Goal: Task Accomplishment & Management: Manage account settings

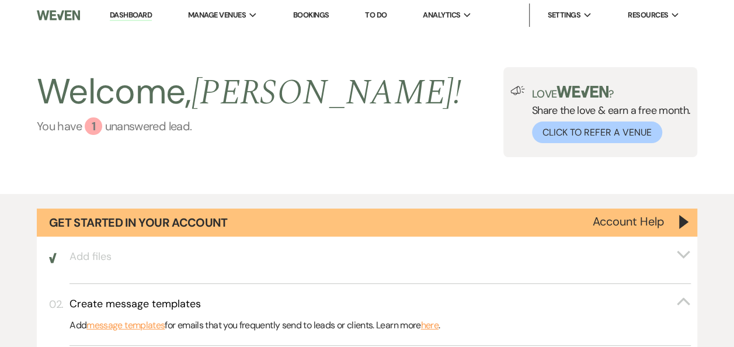
click at [98, 128] on div "1" at bounding box center [94, 126] width 18 height 18
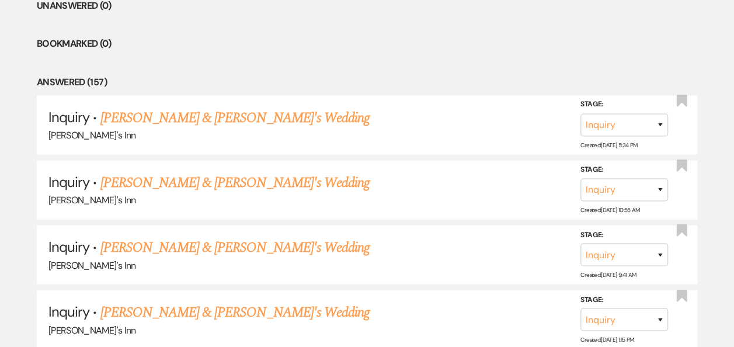
scroll to position [889, 0]
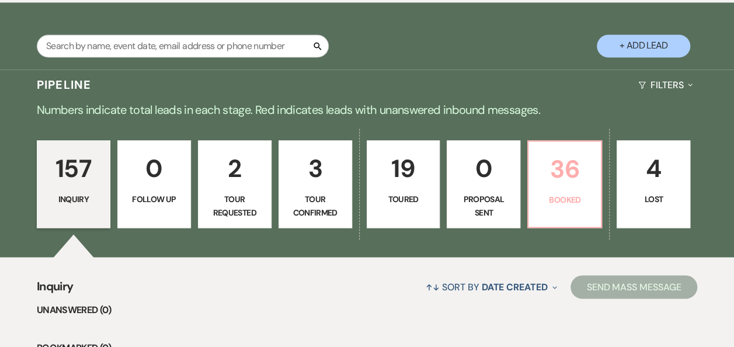
click at [570, 192] on link "36 Booked" at bounding box center [564, 184] width 75 height 88
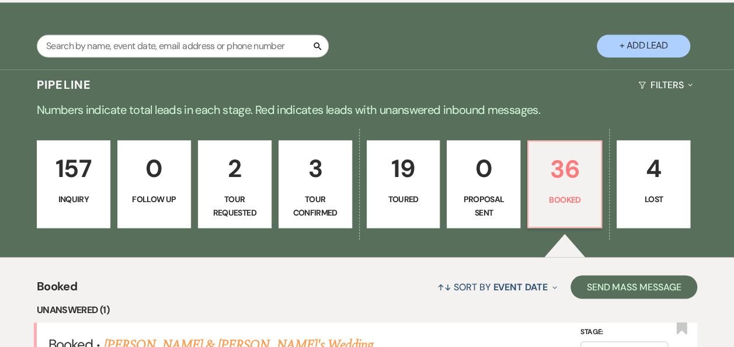
scroll to position [1193, 0]
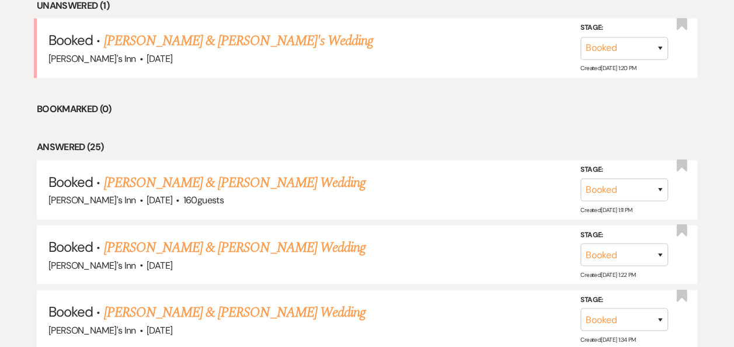
click at [163, 45] on link "Claudia & Teddy's Wedding" at bounding box center [238, 40] width 270 height 21
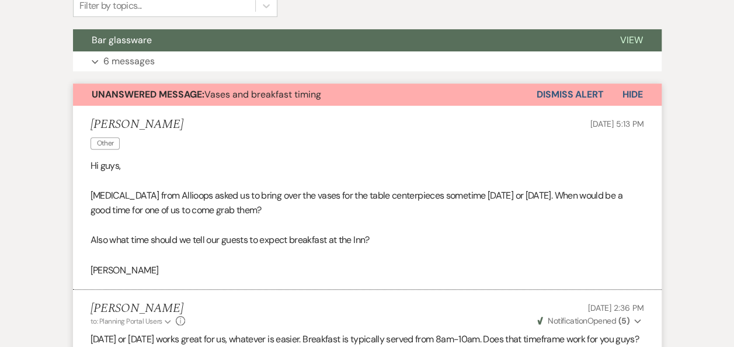
scroll to position [607, 0]
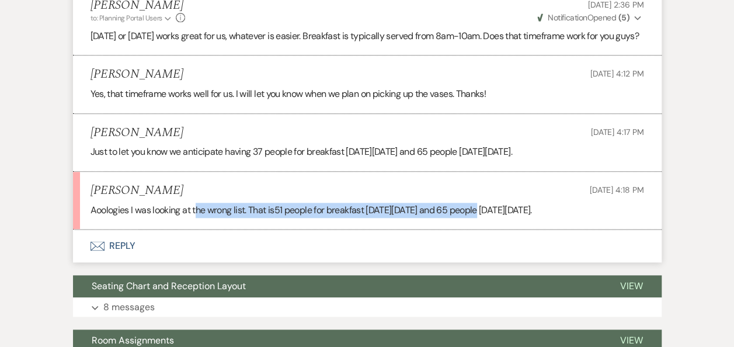
drag, startPoint x: 197, startPoint y: 217, endPoint x: 478, endPoint y: 225, distance: 280.4
click at [478, 218] on p "Aoologies I was looking at the wrong list. That is 51 people for breakfast on S…" at bounding box center [366, 210] width 553 height 15
drag, startPoint x: 478, startPoint y: 225, endPoint x: 284, endPoint y: 224, distance: 193.8
click at [285, 216] on span "51 people for breakfast on Saturday 9/6 and 65 people on Sunday 9/7." at bounding box center [402, 210] width 257 height 12
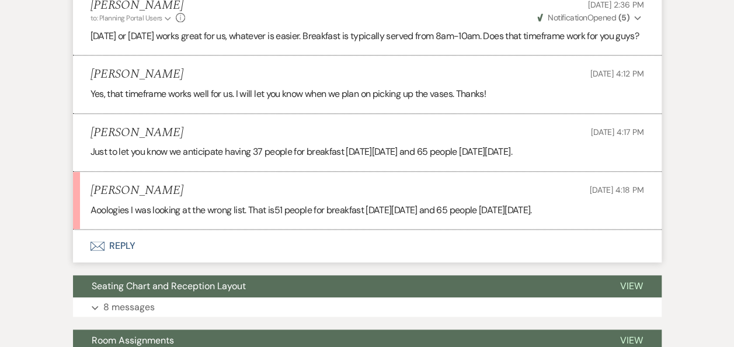
click at [331, 159] on p "Just to let you know we anticipate having 37 people for breakfast on Saturday 9…" at bounding box center [366, 151] width 553 height 15
click at [108, 253] on button "Envelope Reply" at bounding box center [367, 245] width 589 height 33
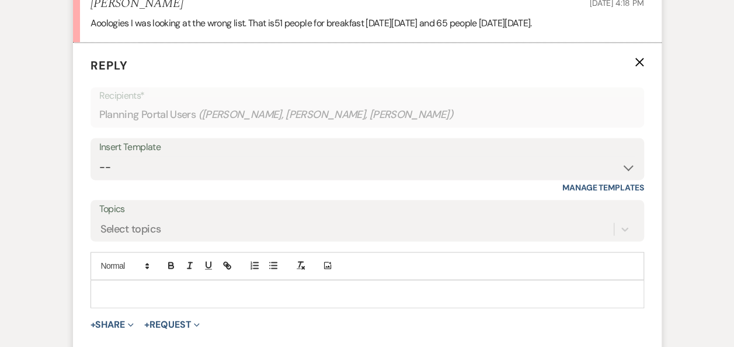
scroll to position [797, 0]
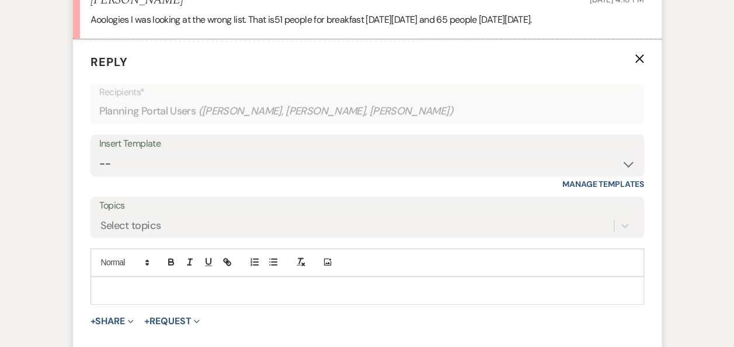
click at [154, 297] on p at bounding box center [367, 290] width 535 height 13
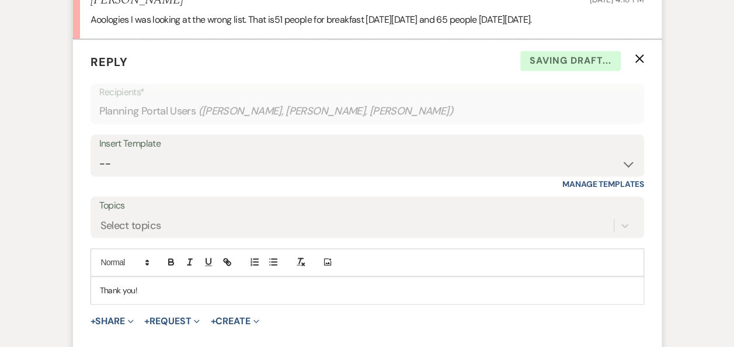
scroll to position [1100, 0]
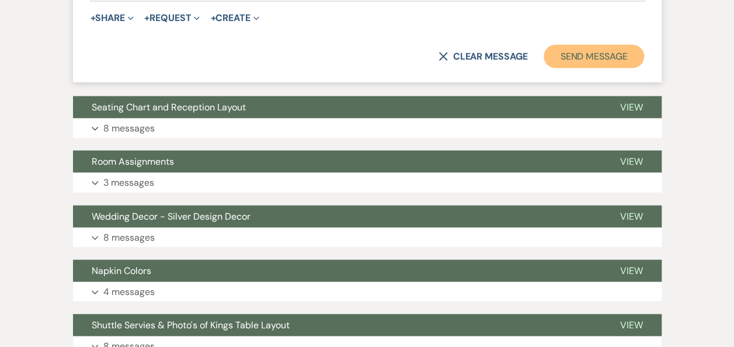
click at [611, 68] on button "Send Message" at bounding box center [594, 55] width 100 height 23
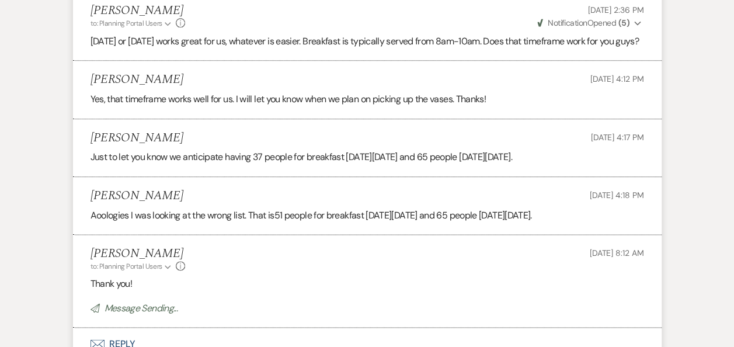
scroll to position [0, 0]
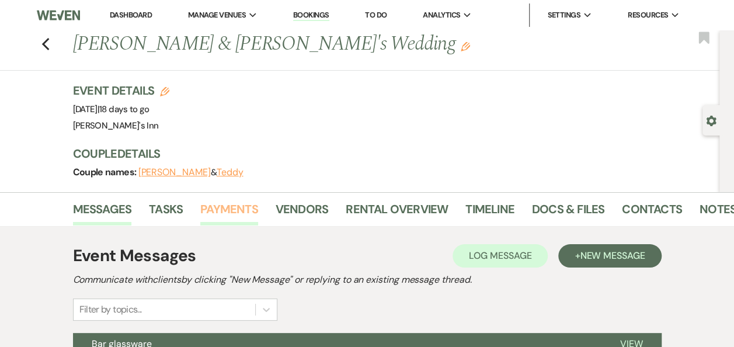
click at [241, 205] on link "Payments" at bounding box center [229, 213] width 58 height 26
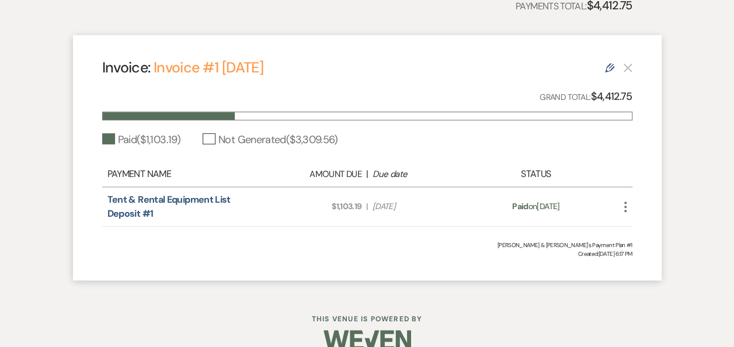
scroll to position [21, 0]
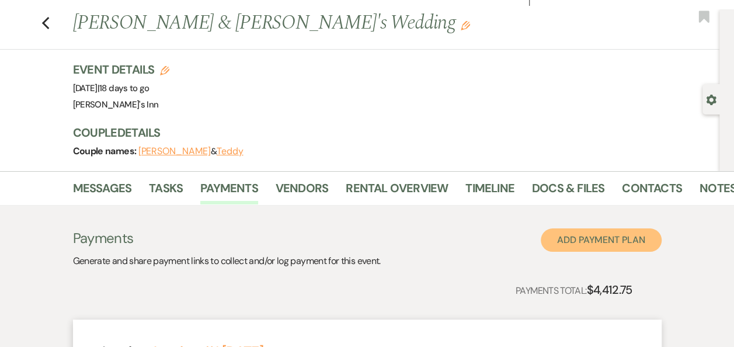
click at [627, 236] on button "Add Payment Plan" at bounding box center [601, 239] width 121 height 23
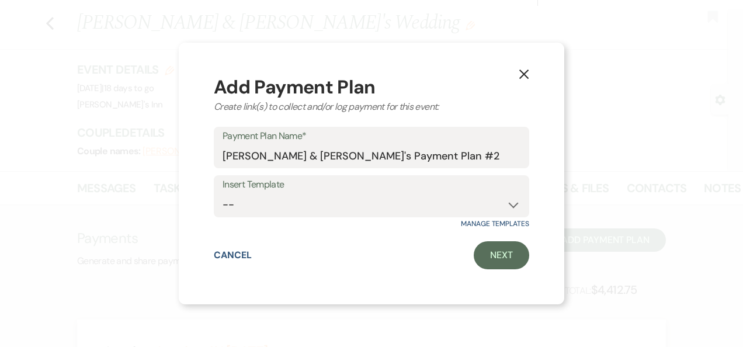
click at [523, 81] on button "X" at bounding box center [524, 74] width 18 height 20
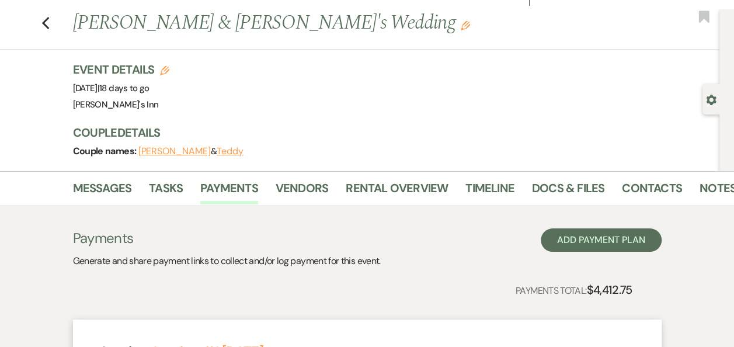
scroll to position [325, 0]
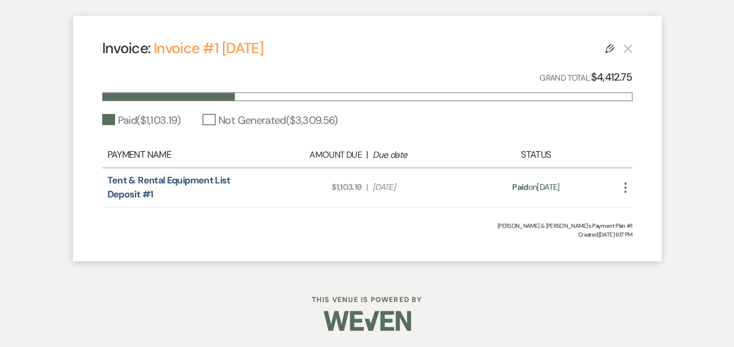
click at [618, 49] on div "Edit" at bounding box center [618, 48] width 27 height 14
click at [608, 44] on icon "Edit" at bounding box center [609, 48] width 9 height 9
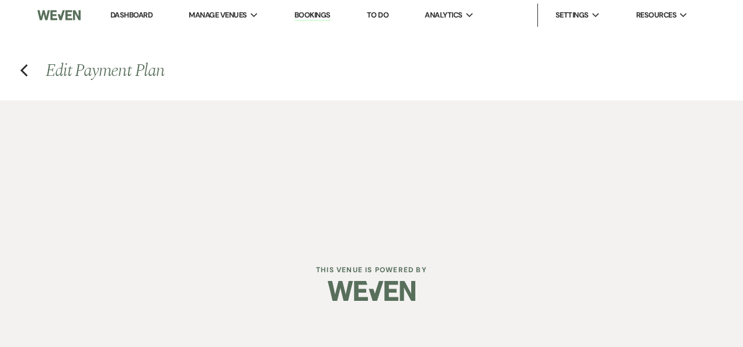
select select "19826"
select select "1"
select select "true"
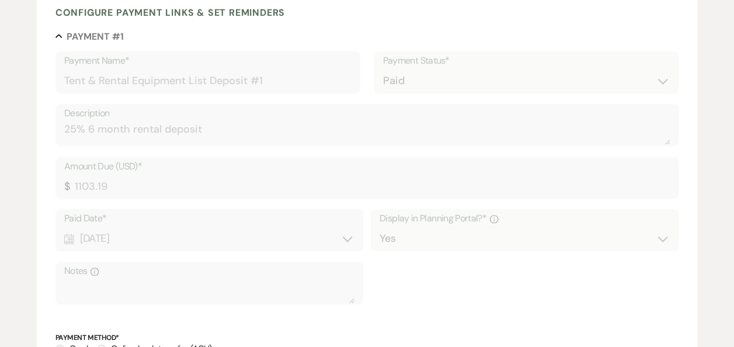
scroll to position [583, 0]
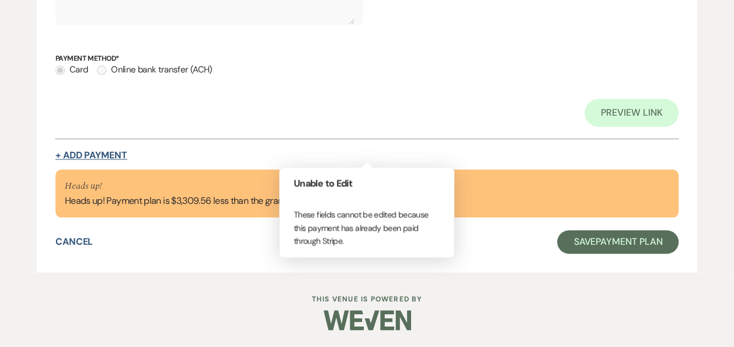
click at [92, 156] on button "+ Add Payment" at bounding box center [91, 155] width 72 height 9
select select "2"
select select "percentage"
select select "true"
select select "client"
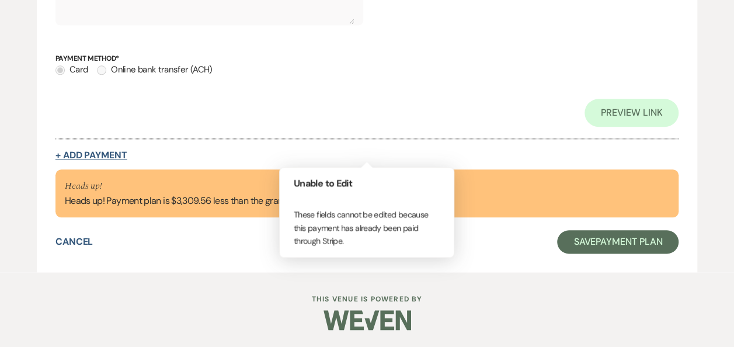
select select "weeks"
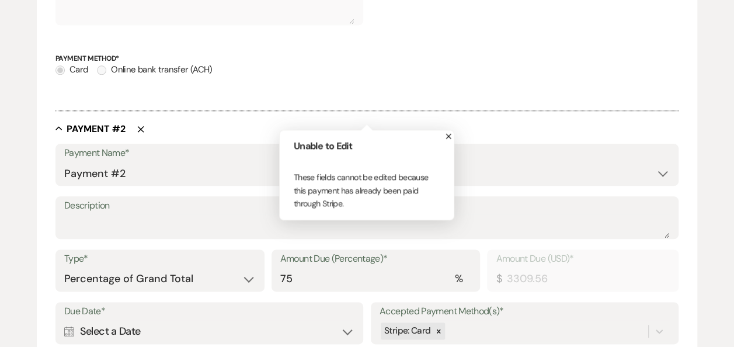
click at [145, 214] on div "Description" at bounding box center [366, 217] width 623 height 43
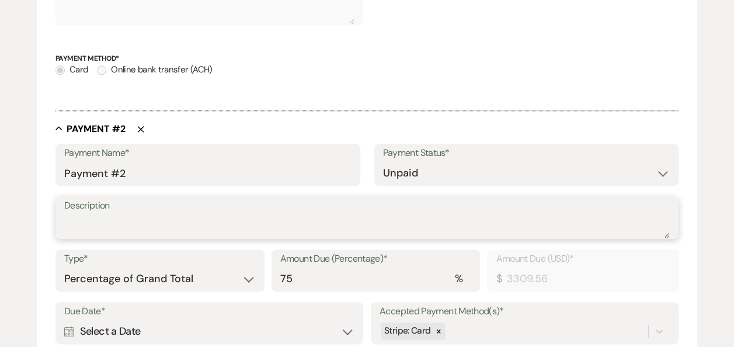
click at [140, 220] on textarea "Description" at bounding box center [366, 225] width 605 height 23
type textarea "D"
type textarea "One Month Deposit"
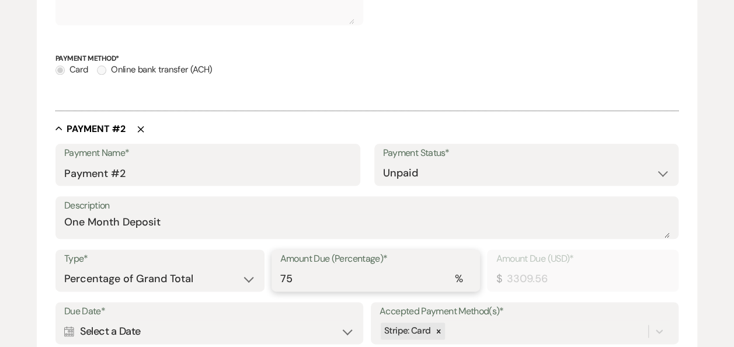
click at [351, 284] on input "75" at bounding box center [376, 278] width 192 height 23
type input "7"
type input "308.89"
type input "0.00"
type input "2"
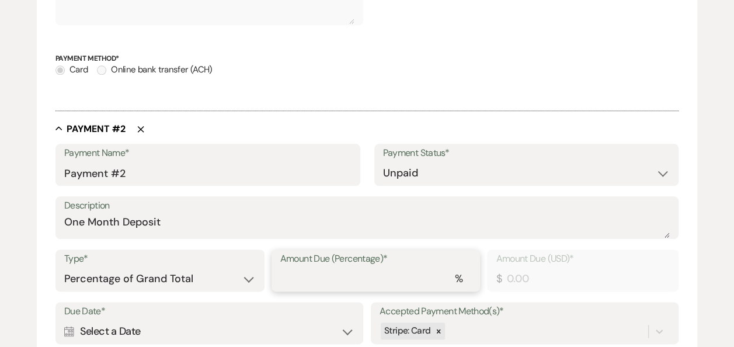
type input "88.26"
type input "25"
type input "1103.19"
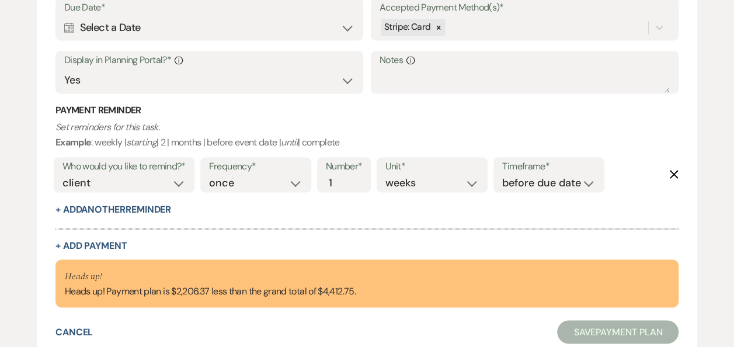
drag, startPoint x: 351, startPoint y: 20, endPoint x: 344, endPoint y: 25, distance: 8.4
click at [354, 20] on div "Calendar Select a Date Expand" at bounding box center [209, 27] width 290 height 23
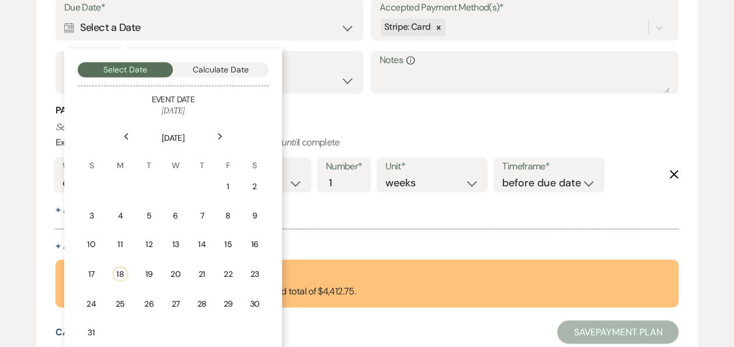
click at [249, 219] on td "9" at bounding box center [255, 214] width 26 height 27
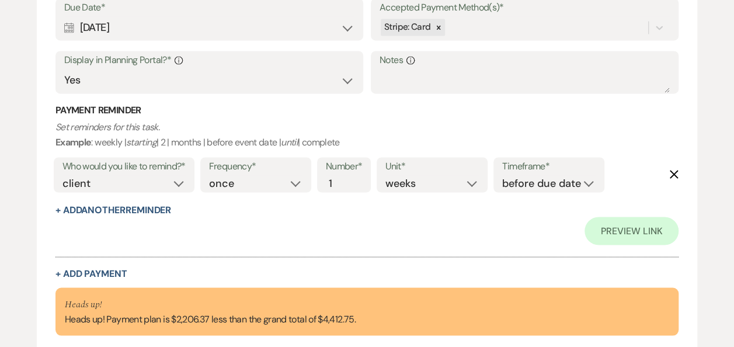
scroll to position [611, 0]
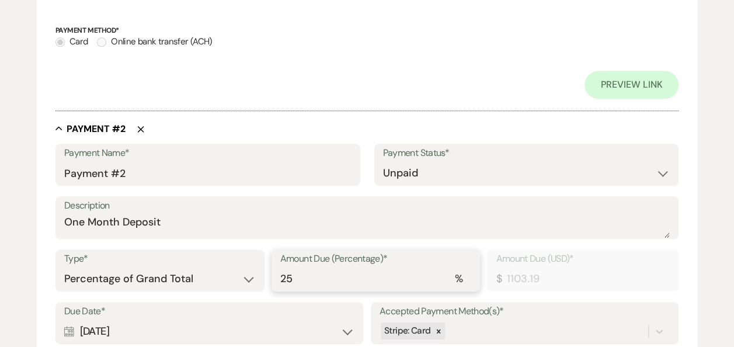
click at [330, 279] on input "25" at bounding box center [376, 278] width 192 height 23
type input "2"
type input "88.26"
type input "0.00"
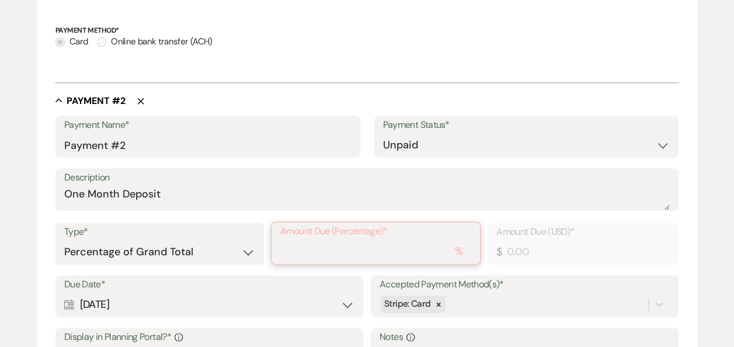
type input "3"
type input "132.38"
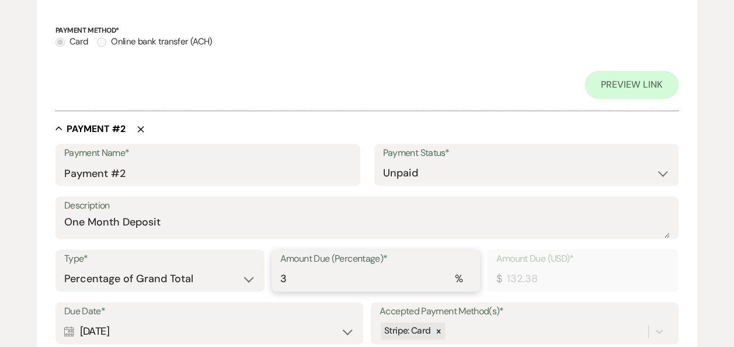
type input "30"
type input "1323.83"
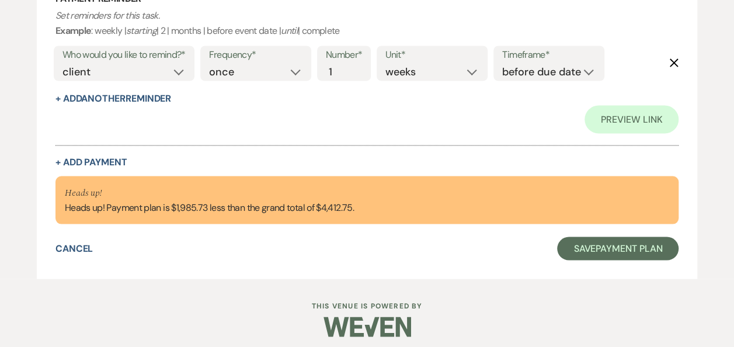
scroll to position [1032, 0]
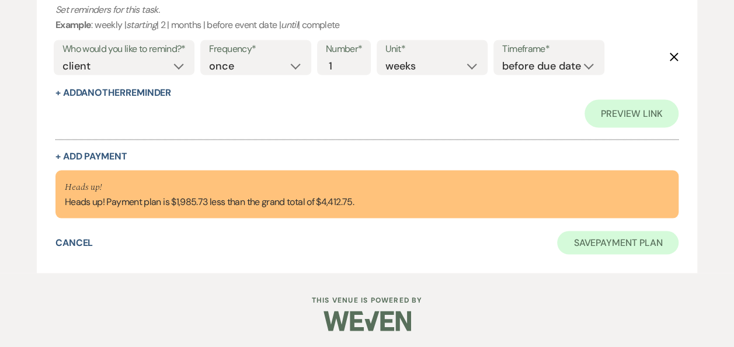
type input "30"
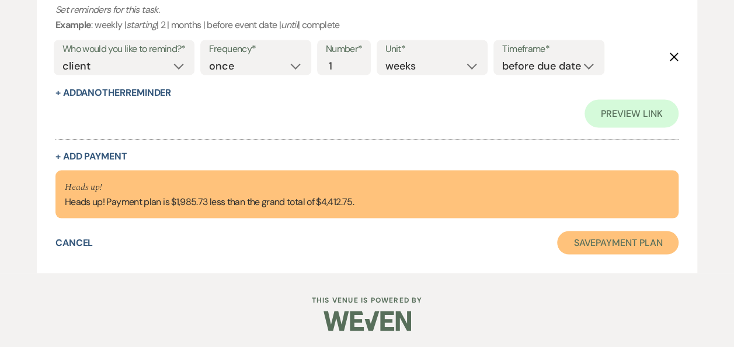
click at [610, 235] on button "Save Payment Plan" at bounding box center [617, 242] width 121 height 23
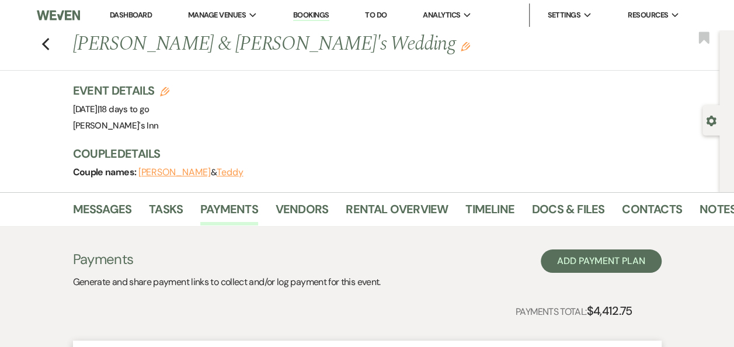
click at [99, 189] on div "Event Details Edit Event Date: Saturday, September 6th, 2025 | 18 days to go Ve…" at bounding box center [396, 137] width 647 height 110
click at [113, 208] on link "Messages" at bounding box center [102, 213] width 59 height 26
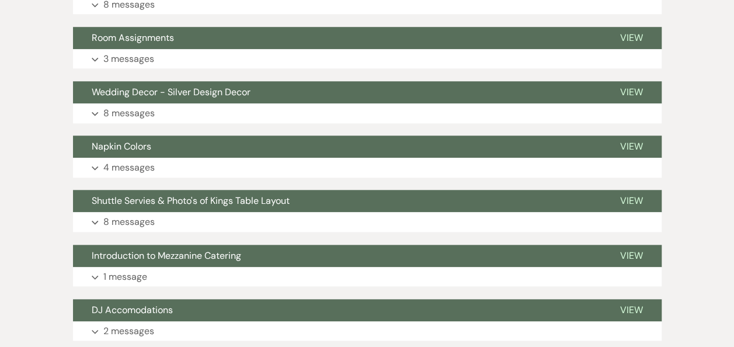
scroll to position [166, 0]
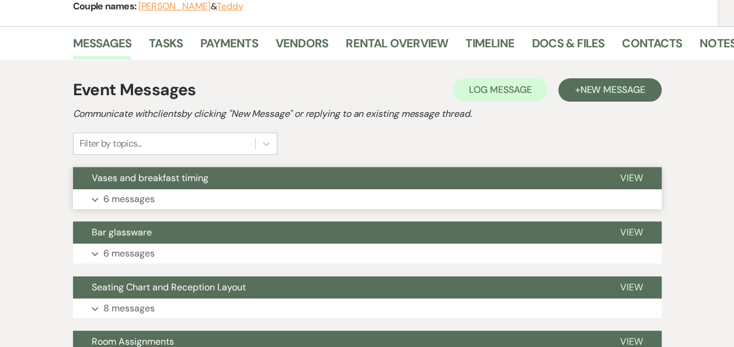
click at [201, 184] on button "Vases and breakfast timing" at bounding box center [337, 178] width 528 height 22
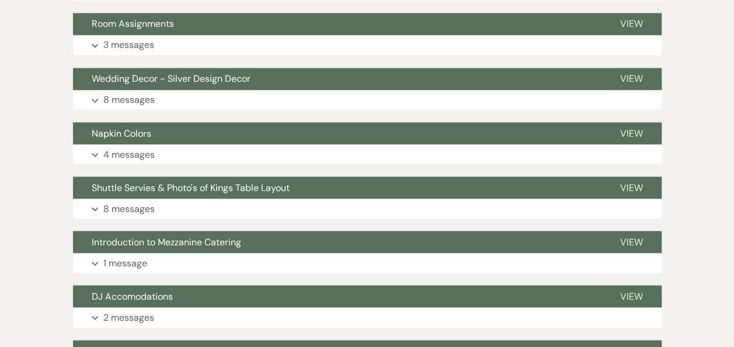
scroll to position [688, 0]
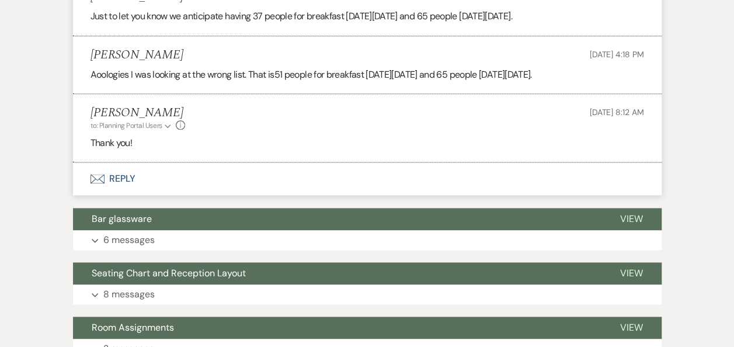
click at [133, 179] on button "Envelope Reply" at bounding box center [367, 178] width 589 height 33
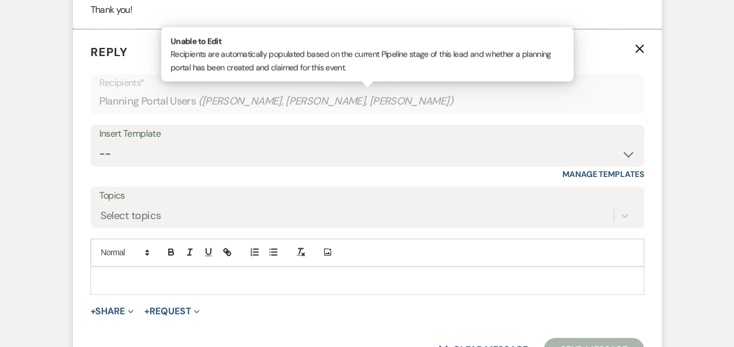
scroll to position [863, 0]
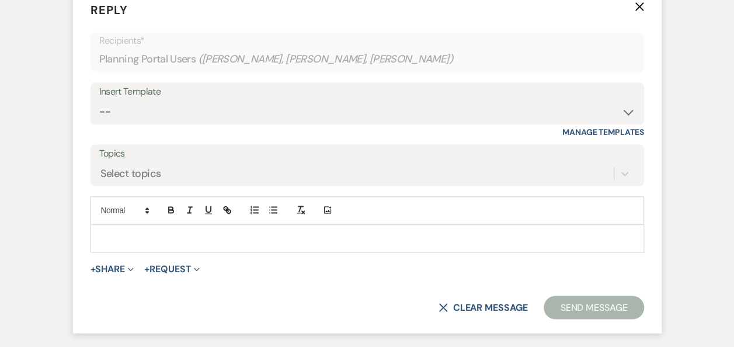
click at [168, 245] on p at bounding box center [367, 238] width 535 height 13
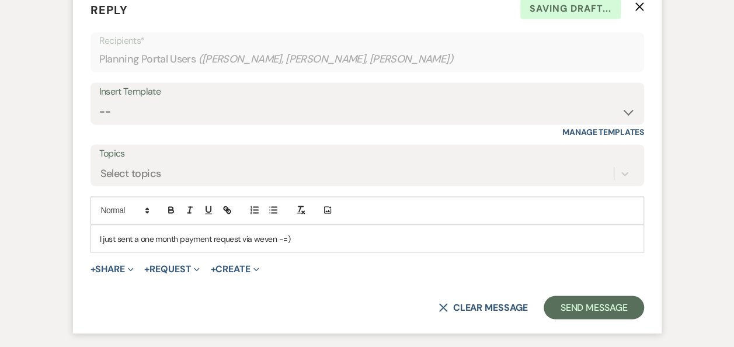
drag, startPoint x: 284, startPoint y: 247, endPoint x: 441, endPoint y: 276, distance: 159.7
click at [284, 245] on p "I just sent a one month payment request via weven -=)" at bounding box center [367, 238] width 535 height 13
click at [146, 246] on div "I just sent a one month payment request via weven =)" at bounding box center [367, 238] width 552 height 27
click at [161, 252] on div "I just sent a one month payment request via weven =)" at bounding box center [367, 238] width 552 height 27
click at [165, 245] on p "I just sent a one month payment request via weven =)" at bounding box center [367, 238] width 535 height 13
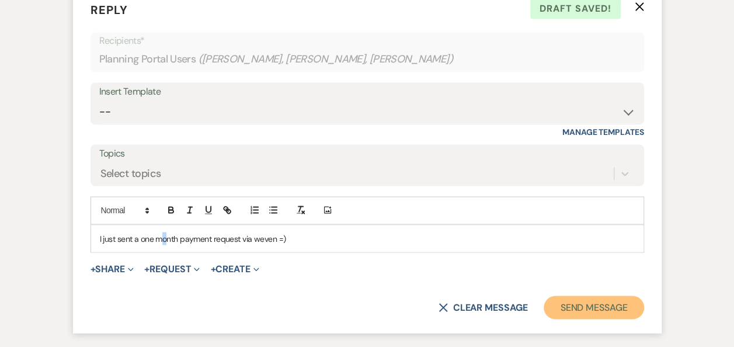
click at [589, 319] on button "Send Message" at bounding box center [594, 306] width 100 height 23
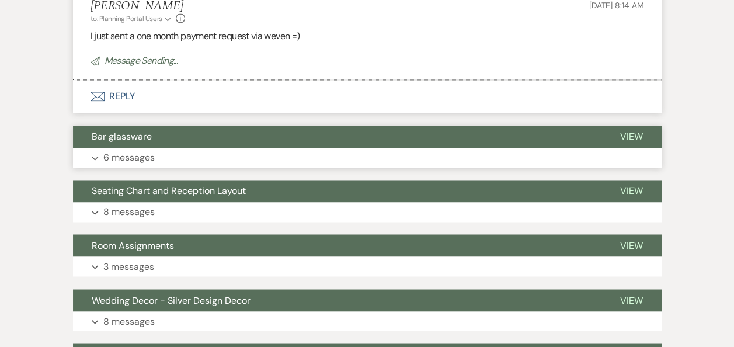
scroll to position [0, 0]
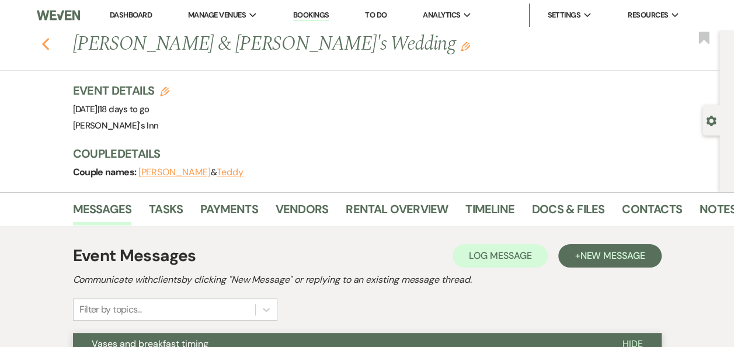
click at [48, 43] on use "button" at bounding box center [45, 44] width 8 height 13
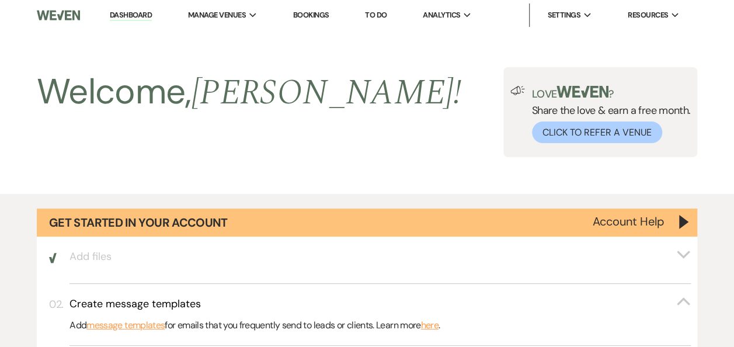
scroll to position [1193, 0]
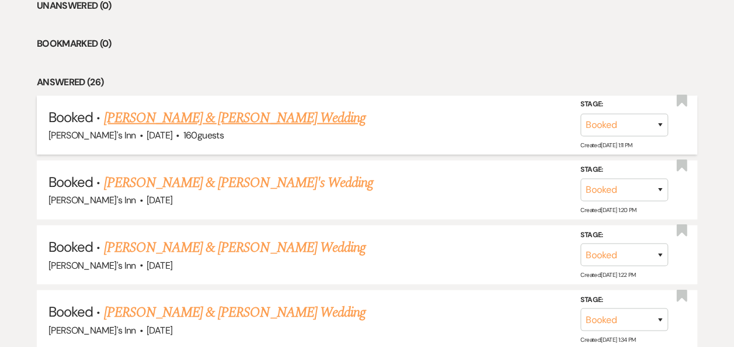
drag, startPoint x: 223, startPoint y: 145, endPoint x: 233, endPoint y: 130, distance: 18.1
click at [228, 135] on li "Booked · Ronnie & Fawn Byers's Wedding Dexter's Inn · Aug 23, 2025 · 160 guests…" at bounding box center [367, 125] width 660 height 59
drag, startPoint x: 234, startPoint y: 130, endPoint x: 237, endPoint y: 120, distance: 9.8
click at [234, 128] on div "Dexter's Inn · Aug 23, 2025 · 160 guests" at bounding box center [366, 135] width 637 height 15
click at [237, 119] on link "Ronnie & Fawn Byers's Wedding" at bounding box center [234, 117] width 262 height 21
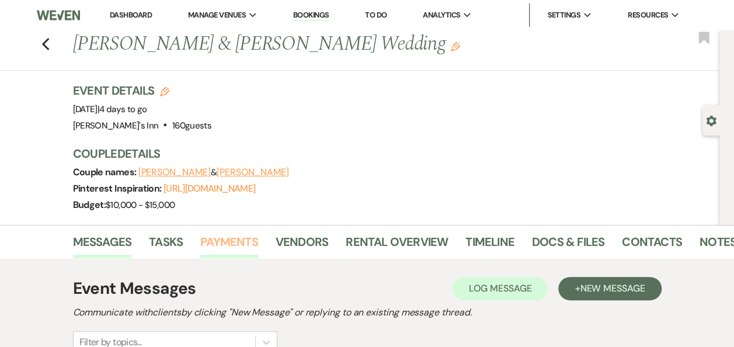
click at [245, 240] on link "Payments" at bounding box center [229, 245] width 58 height 26
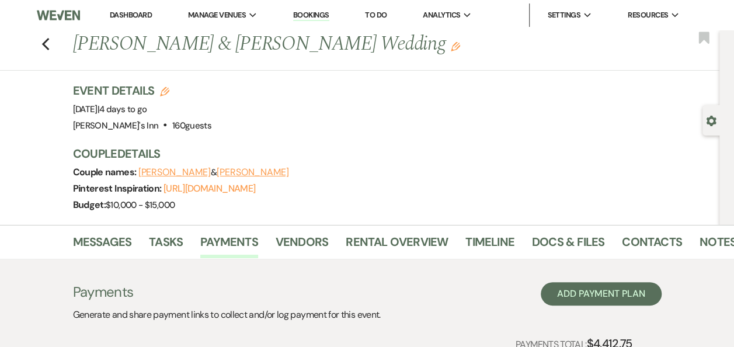
drag, startPoint x: 56, startPoint y: 43, endPoint x: 28, endPoint y: 46, distance: 28.1
click at [55, 46] on div "Previous Ronnie & Fawn Byers's Wedding Edit Bookmark" at bounding box center [356, 50] width 725 height 40
click at [50, 51] on icon "Previous" at bounding box center [45, 44] width 9 height 14
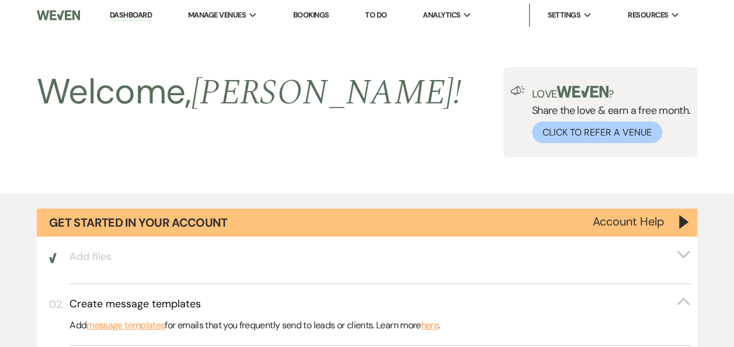
scroll to position [1193, 0]
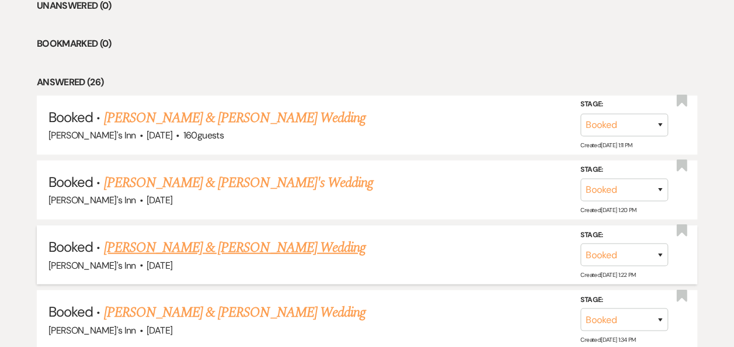
click at [140, 248] on link "[PERSON_NAME] & [PERSON_NAME] Wedding" at bounding box center [234, 247] width 262 height 21
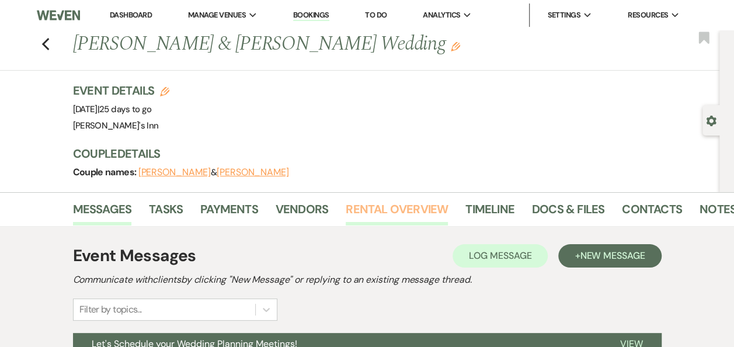
click at [385, 204] on link "Rental Overview" at bounding box center [397, 213] width 102 height 26
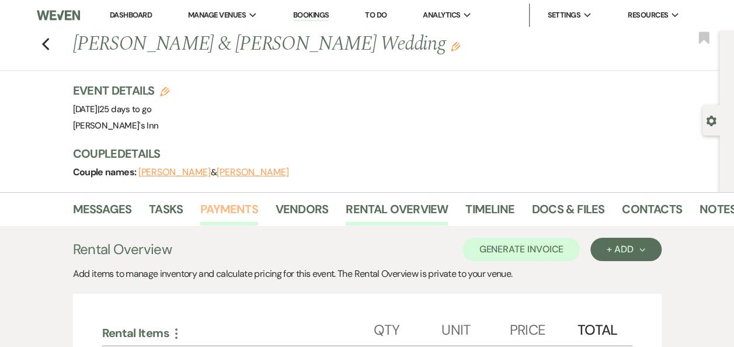
click at [242, 202] on link "Payments" at bounding box center [229, 213] width 58 height 26
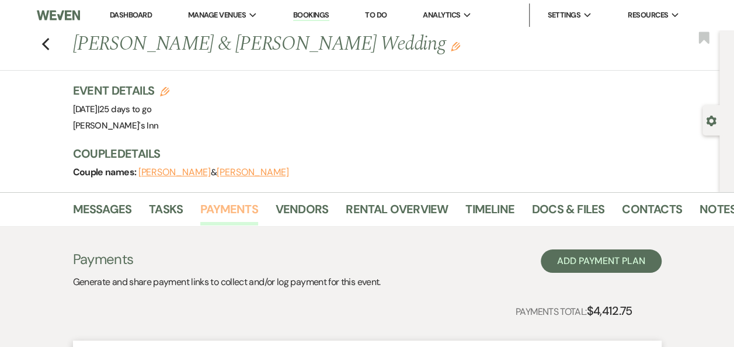
scroll to position [304, 0]
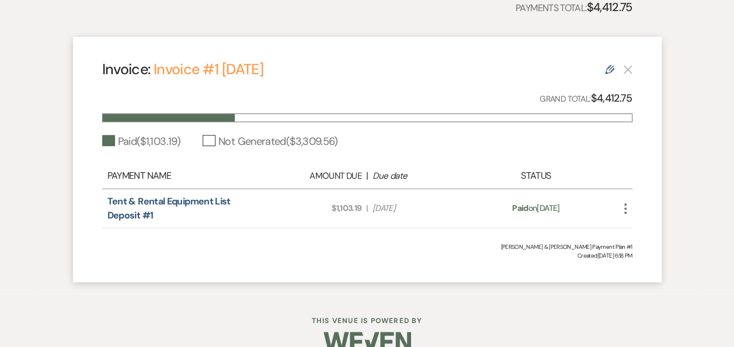
click at [611, 68] on icon "Edit" at bounding box center [609, 69] width 9 height 9
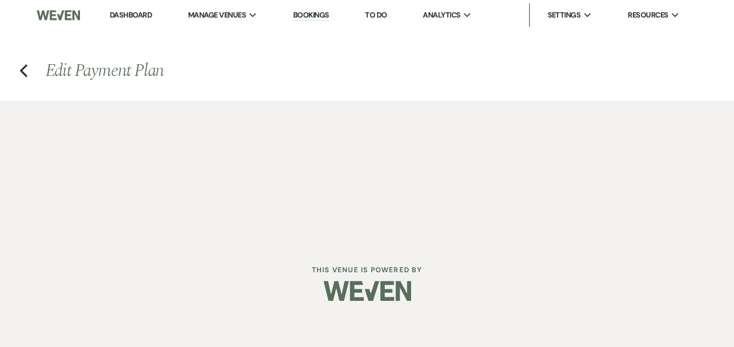
select select "19827"
select select "1"
select select "true"
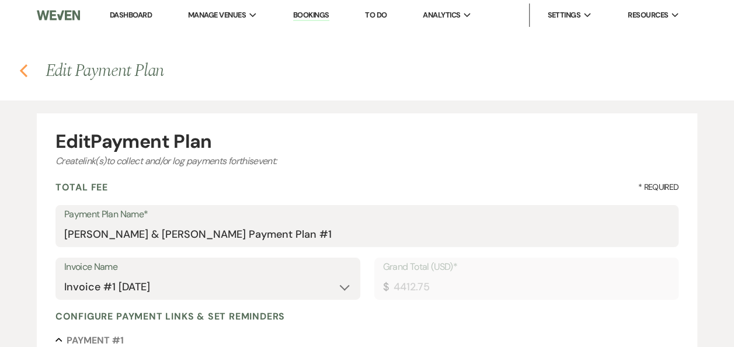
click at [20, 67] on icon "Previous" at bounding box center [23, 71] width 9 height 14
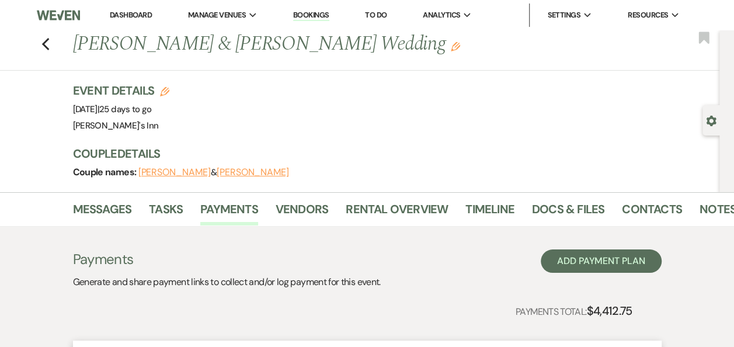
scroll to position [304, 0]
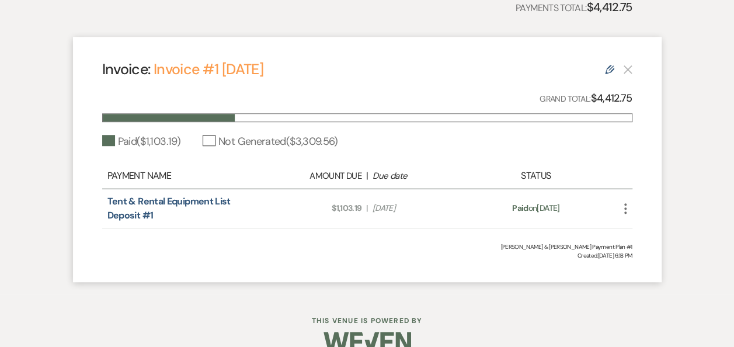
click at [610, 68] on use at bounding box center [609, 69] width 9 height 9
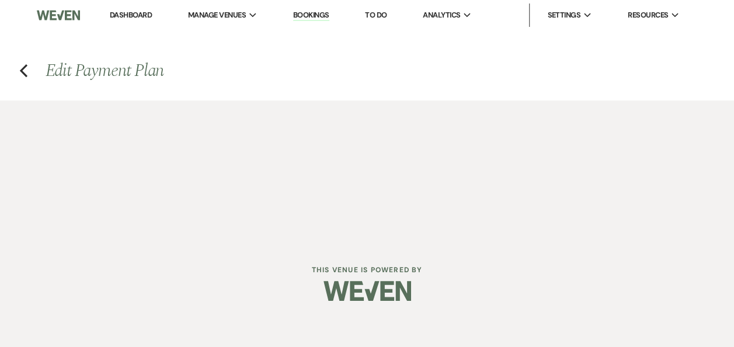
select select "19827"
select select "1"
select select "true"
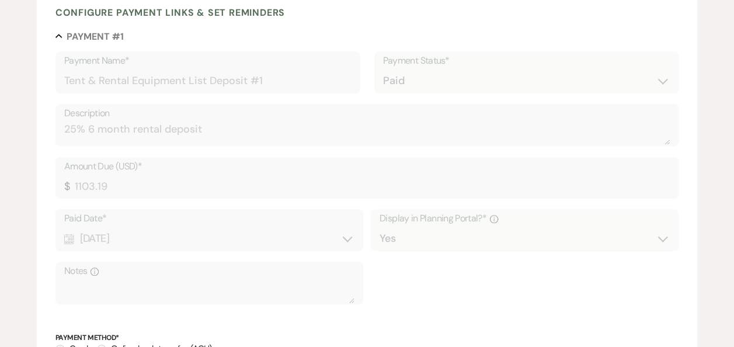
scroll to position [583, 0]
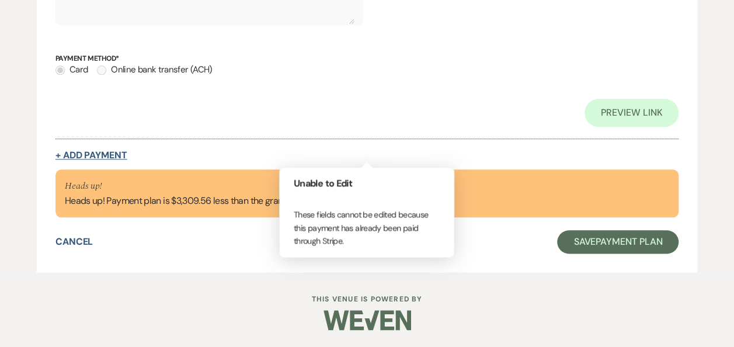
click at [110, 157] on button "+ Add Payment" at bounding box center [91, 155] width 72 height 9
select select "2"
select select "percentage"
select select "true"
select select "client"
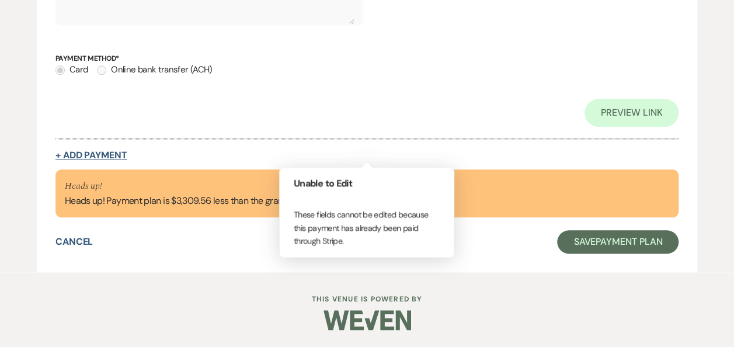
select select "weeks"
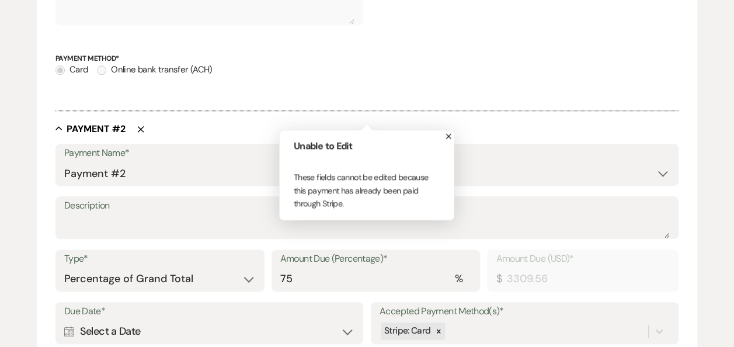
scroll to position [886, 0]
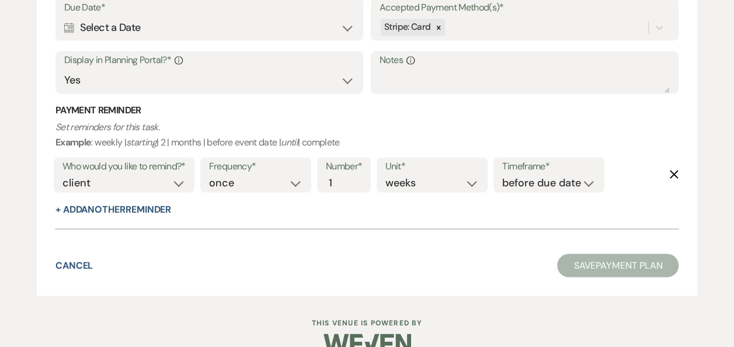
click at [258, 26] on div "Calendar Select a Date Expand" at bounding box center [209, 27] width 290 height 23
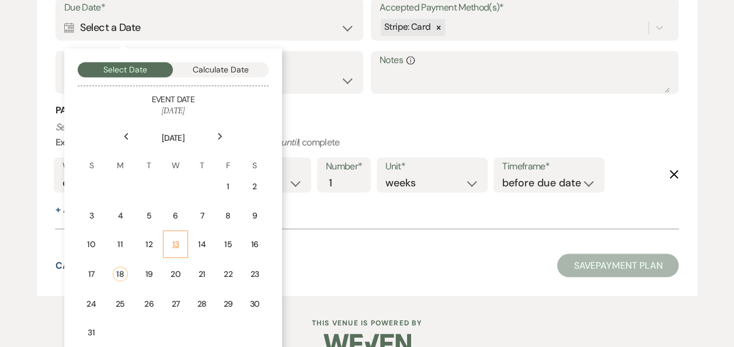
click at [174, 232] on td "13" at bounding box center [176, 243] width 26 height 27
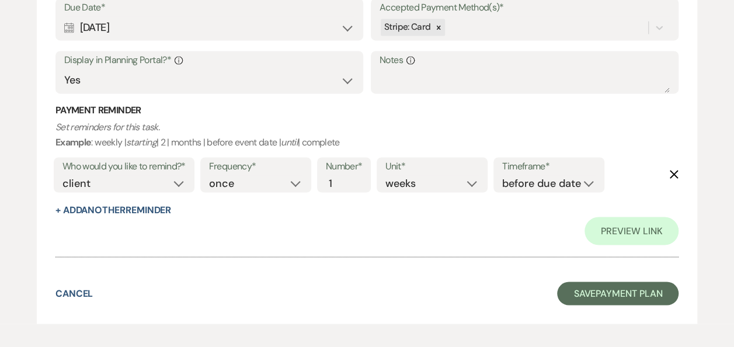
scroll to position [611, 0]
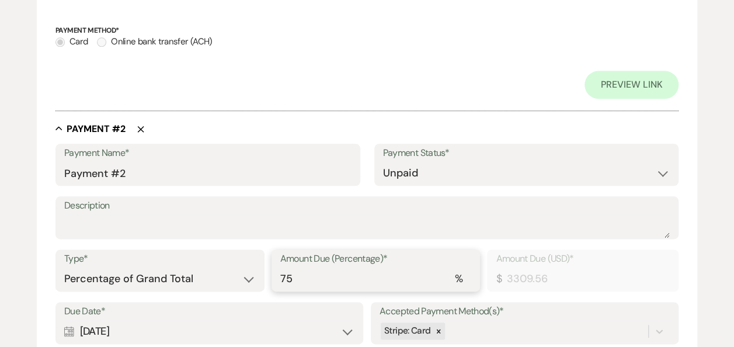
click at [355, 274] on input "75" at bounding box center [376, 278] width 192 height 23
type input "7"
type input "308.89"
type input "0.00"
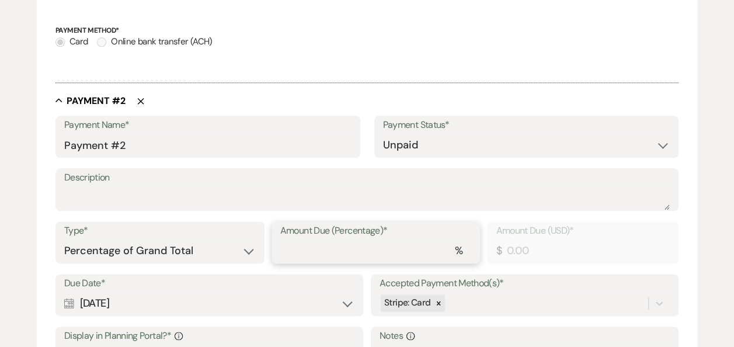
type input "2"
type input "88.26"
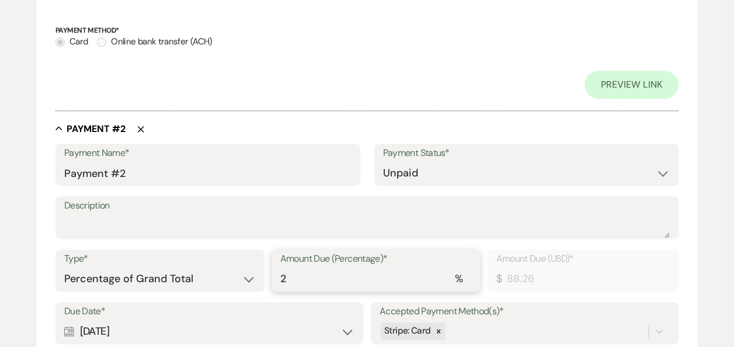
type input "25"
type input "1103.19"
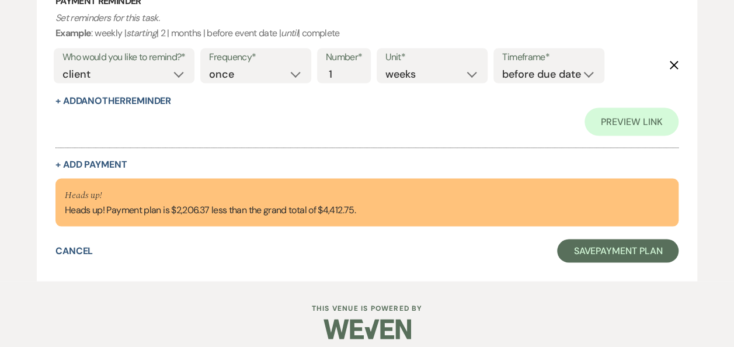
scroll to position [1032, 0]
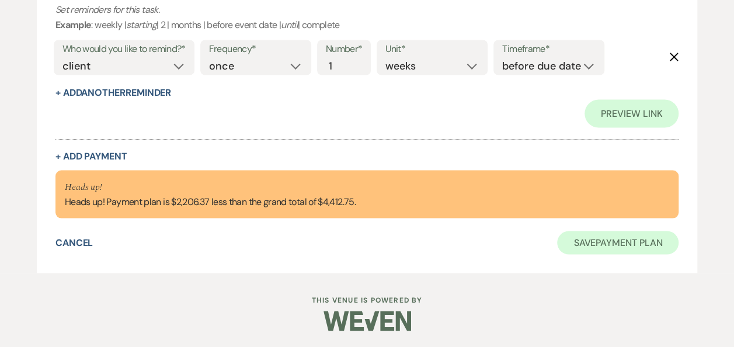
type input "25"
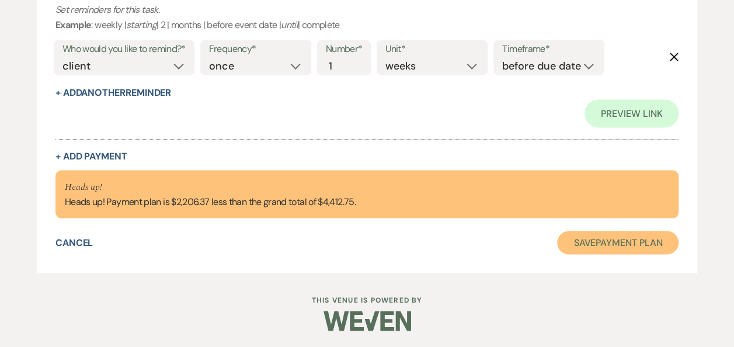
click at [626, 238] on button "Save Payment Plan" at bounding box center [617, 242] width 121 height 23
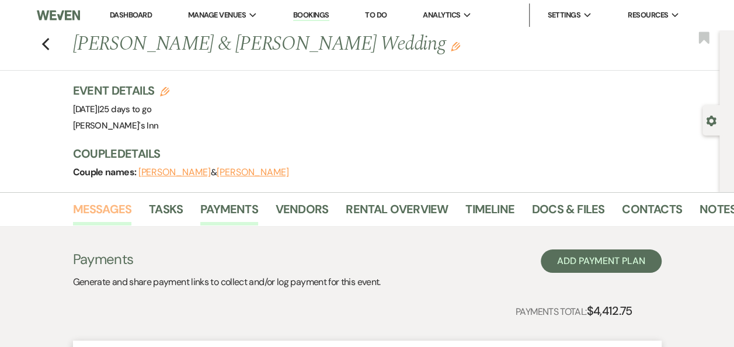
click at [111, 222] on link "Messages" at bounding box center [102, 213] width 59 height 26
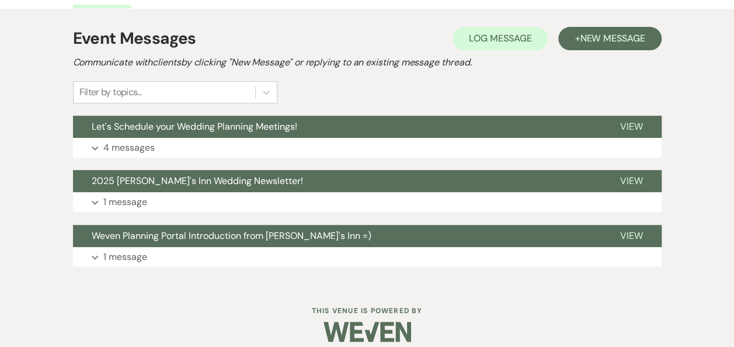
scroll to position [229, 0]
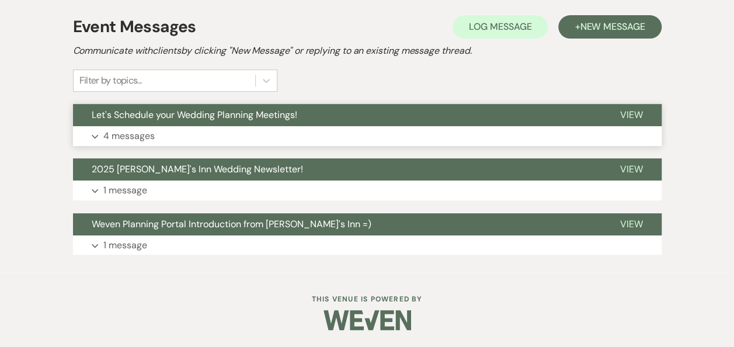
click at [119, 130] on p "4 messages" at bounding box center [128, 135] width 51 height 15
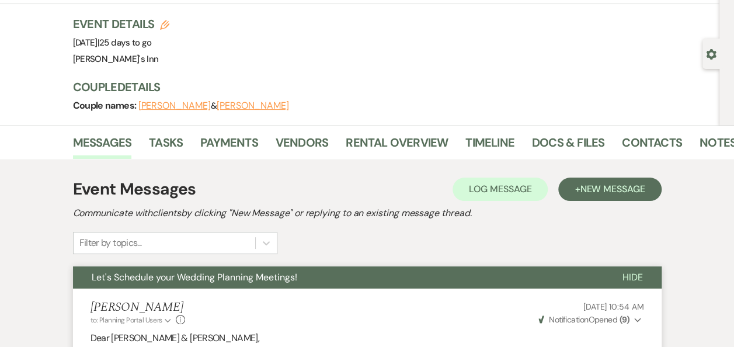
scroll to position [0, 0]
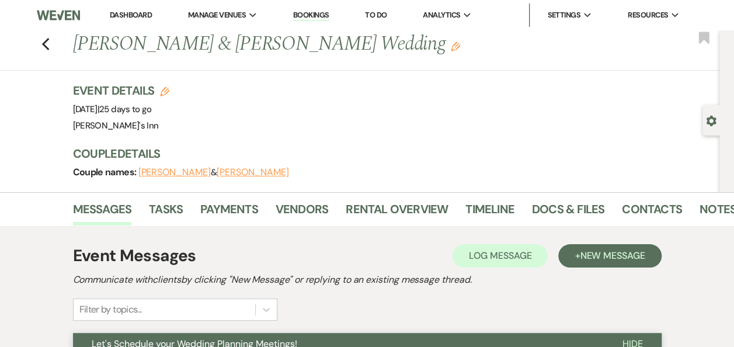
click at [618, 273] on h2 "Communicate with clients by clicking "New Message" or replying to an existing m…" at bounding box center [367, 280] width 589 height 14
click at [622, 246] on button "+ New Message" at bounding box center [609, 255] width 103 height 23
click at [710, 195] on div "Messages Tasks Payments Vendors Rental Overview Timeline Docs & Files Contacts …" at bounding box center [367, 209] width 734 height 34
click at [709, 203] on link "Notes" at bounding box center [717, 213] width 37 height 26
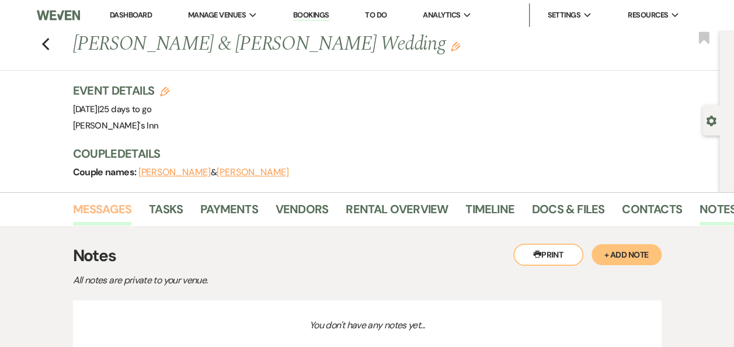
click at [105, 203] on link "Messages" at bounding box center [102, 213] width 59 height 26
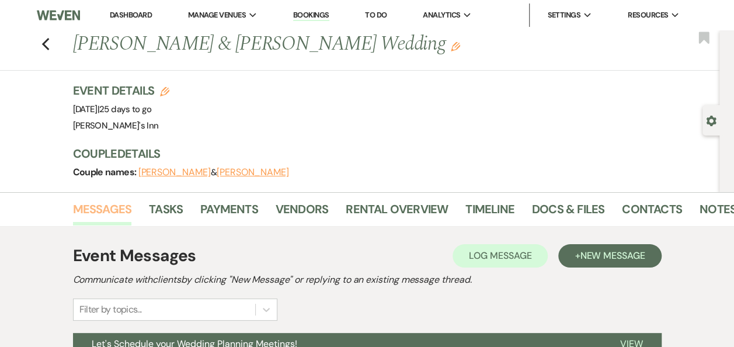
scroll to position [229, 0]
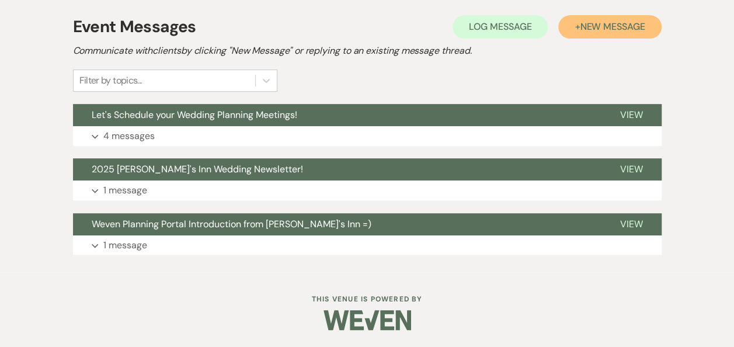
drag, startPoint x: 597, startPoint y: 23, endPoint x: 593, endPoint y: 30, distance: 8.1
click at [597, 23] on span "New Message" at bounding box center [612, 26] width 65 height 12
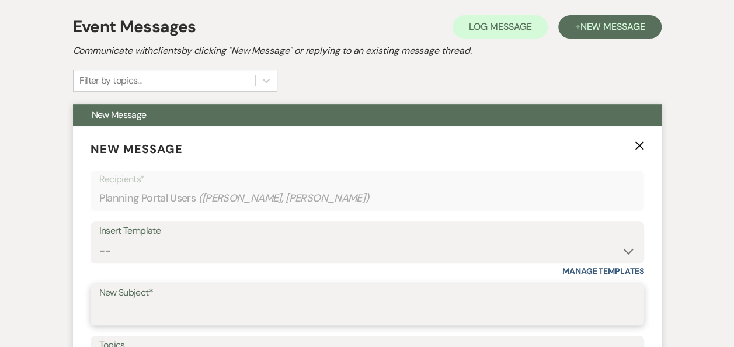
click at [160, 303] on input "New Subject*" at bounding box center [367, 312] width 536 height 23
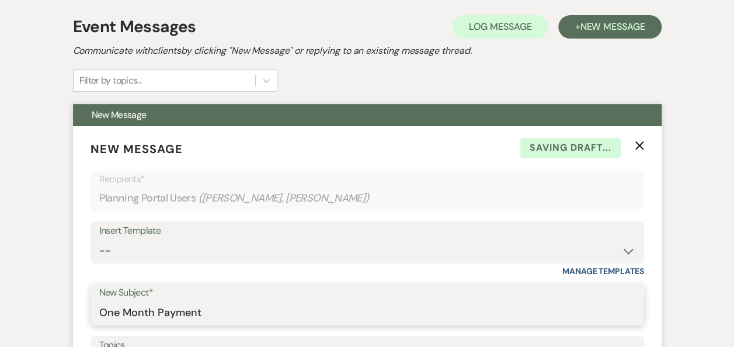
scroll to position [532, 0]
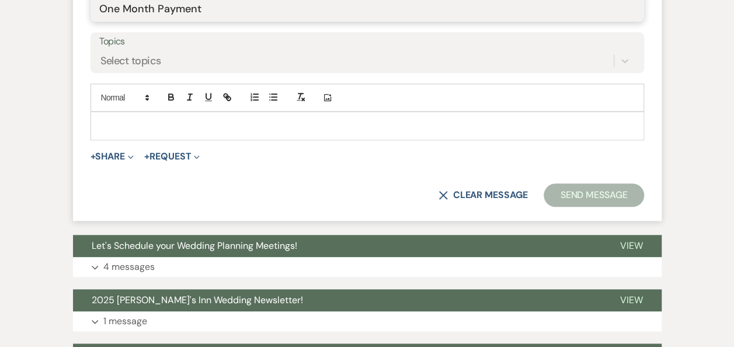
type input "One Month Payment"
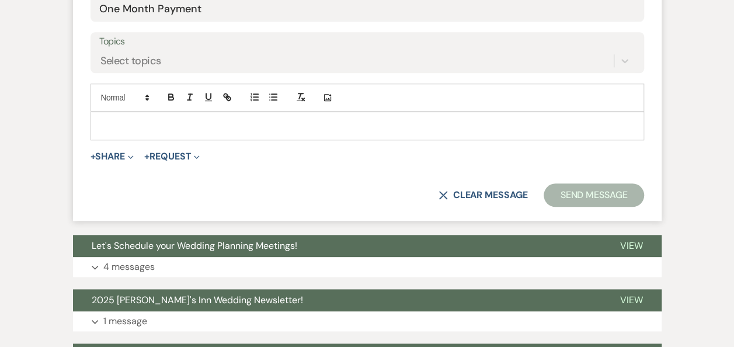
click at [135, 116] on div at bounding box center [367, 125] width 552 height 27
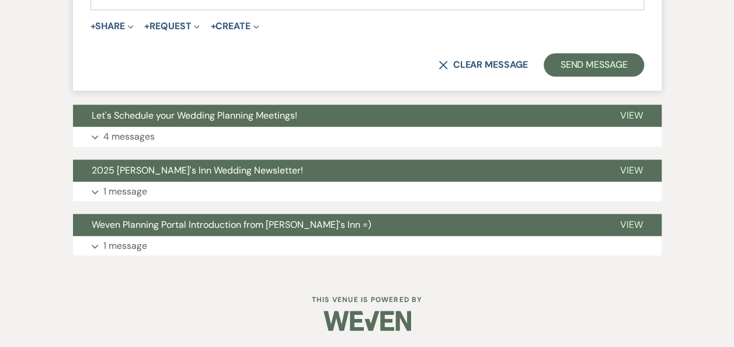
scroll to position [372, 0]
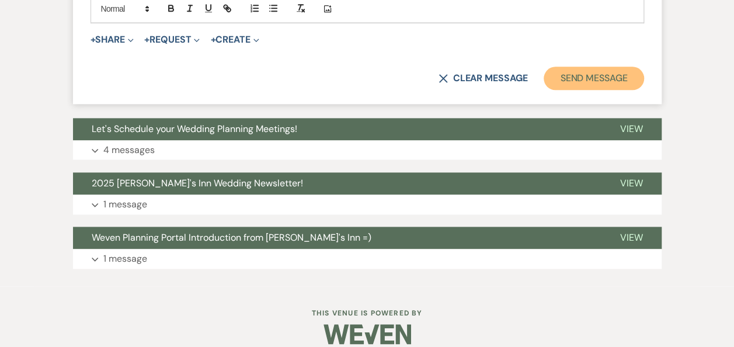
click at [607, 67] on button "Send Message" at bounding box center [594, 78] width 100 height 23
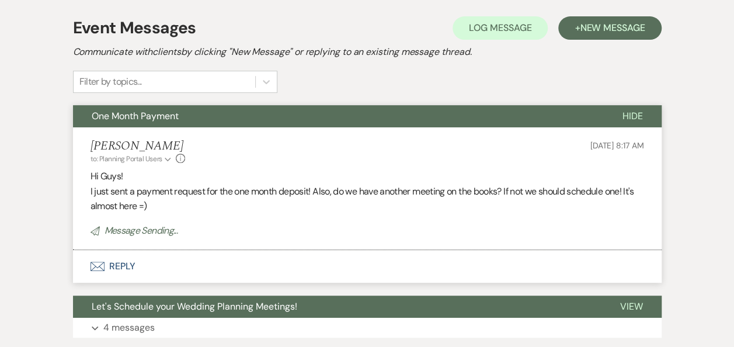
scroll to position [0, 0]
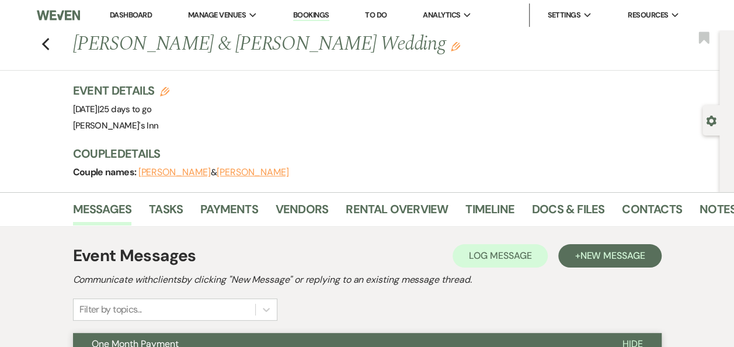
click at [55, 43] on div "Previous [PERSON_NAME] & [PERSON_NAME] Wedding Edit Bookmark" at bounding box center [356, 50] width 725 height 40
click at [43, 45] on div "Previous [PERSON_NAME] & [PERSON_NAME] Wedding Edit Bookmark" at bounding box center [356, 50] width 725 height 40
click at [49, 47] on use "button" at bounding box center [45, 44] width 8 height 13
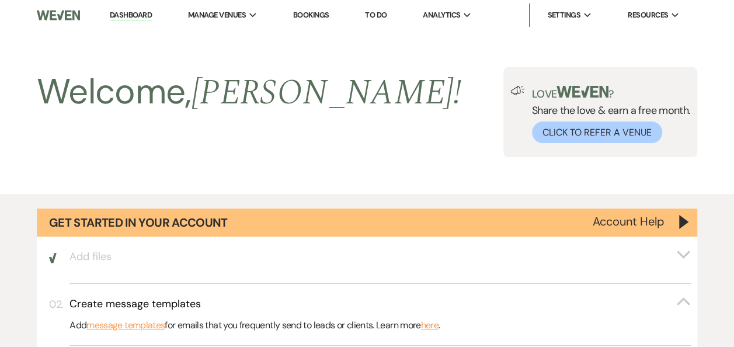
scroll to position [1193, 0]
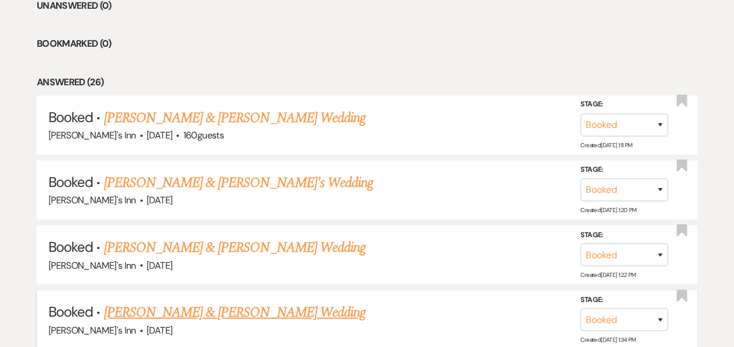
click at [200, 311] on link "Rob & Mary Baker's Wedding" at bounding box center [234, 312] width 262 height 21
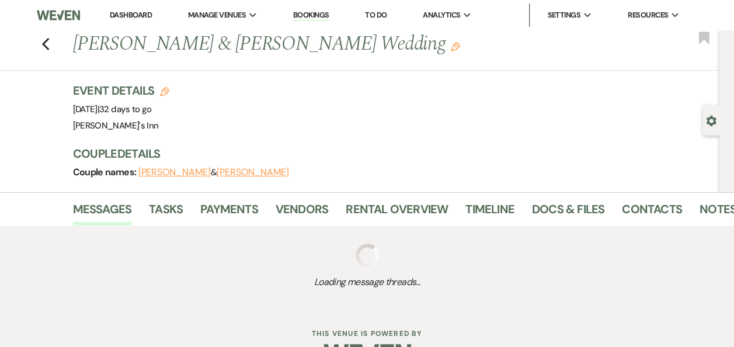
scroll to position [34, 0]
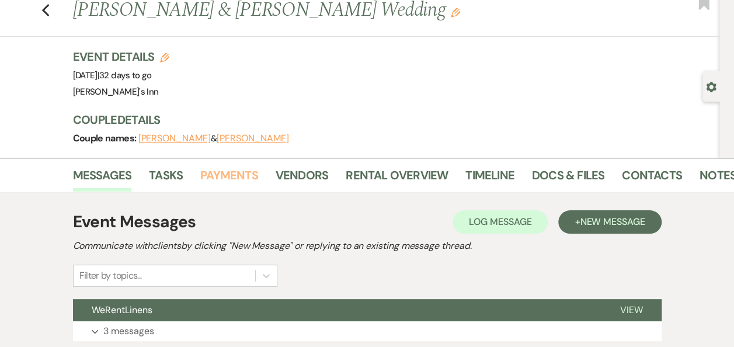
click at [248, 169] on link "Payments" at bounding box center [229, 179] width 58 height 26
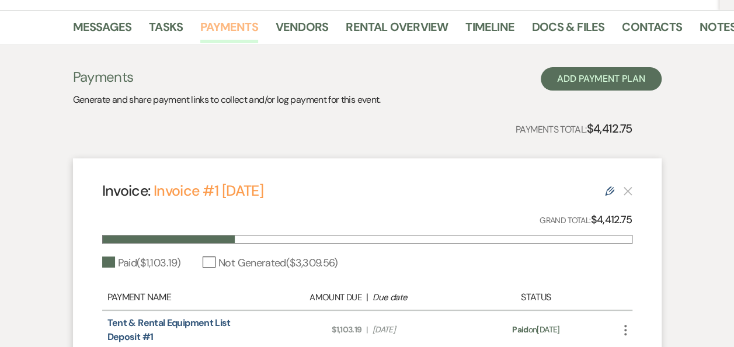
scroll to position [325, 0]
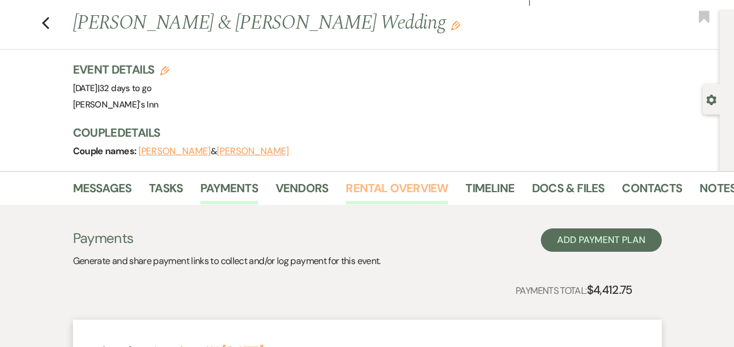
click at [373, 193] on link "Rental Overview" at bounding box center [397, 192] width 102 height 26
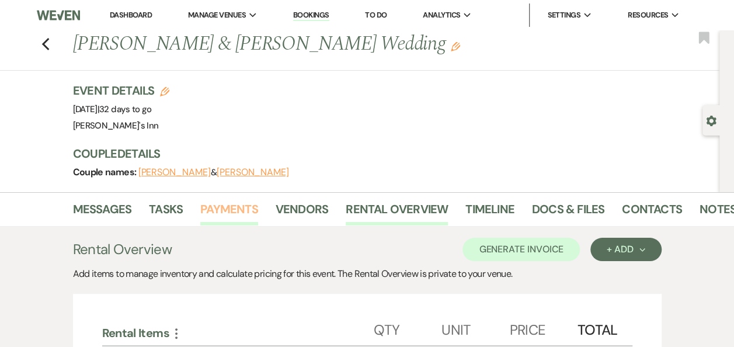
click at [241, 206] on link "Payments" at bounding box center [229, 213] width 58 height 26
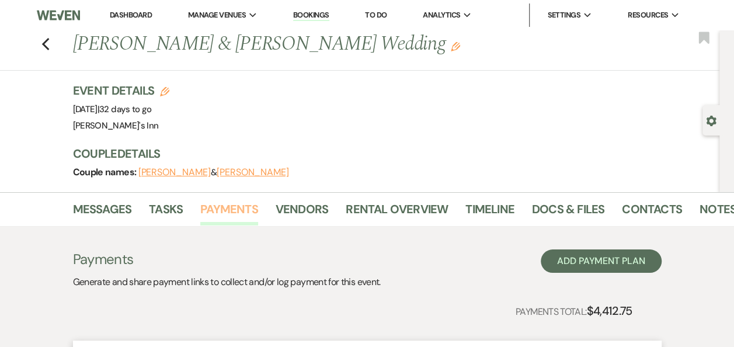
scroll to position [304, 0]
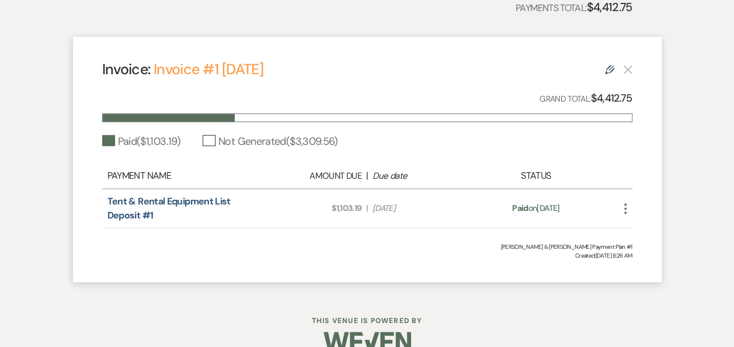
click at [606, 72] on use at bounding box center [609, 69] width 9 height 9
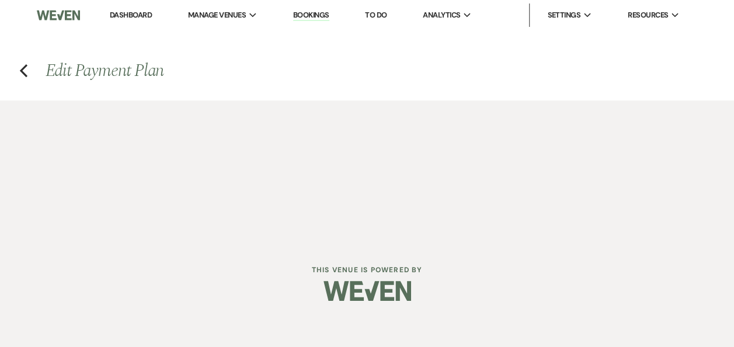
select select "19992"
select select "1"
select select "true"
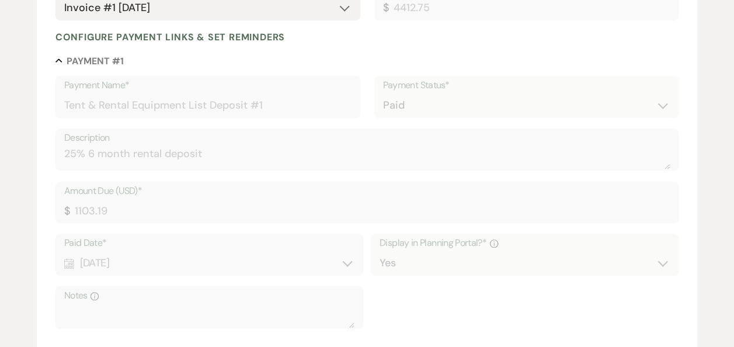
scroll to position [583, 0]
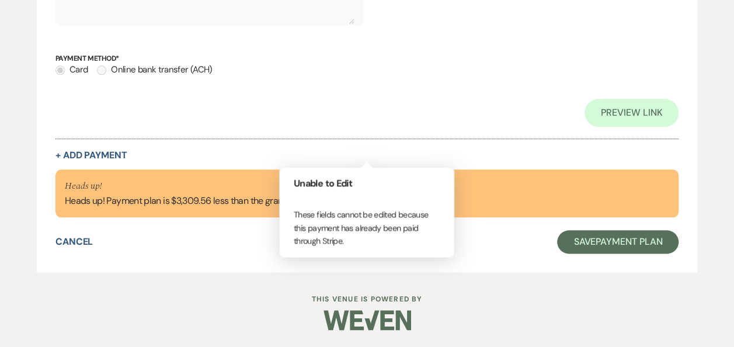
click at [458, 123] on div "Preview Link" at bounding box center [366, 113] width 623 height 28
click at [92, 156] on button "+ Add Payment" at bounding box center [91, 155] width 72 height 9
select select "2"
select select "percentage"
select select "true"
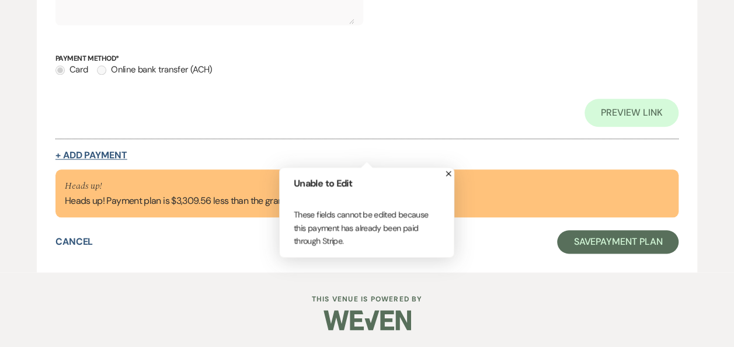
select select "client"
select select "weeks"
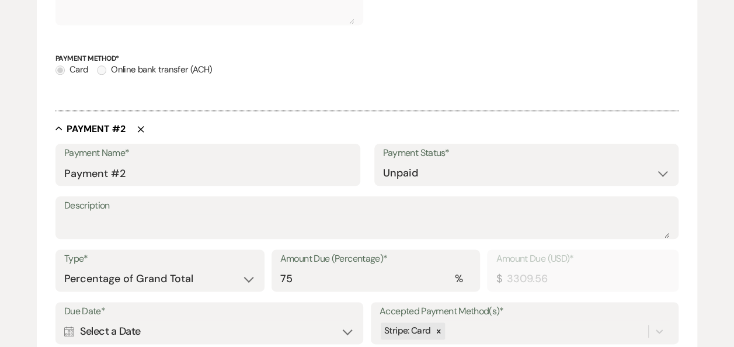
scroll to position [886, 0]
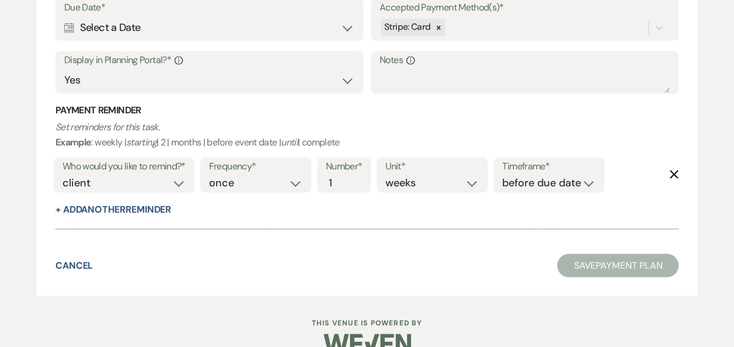
click at [128, 30] on div "Calendar Select a Date Expand" at bounding box center [209, 27] width 290 height 23
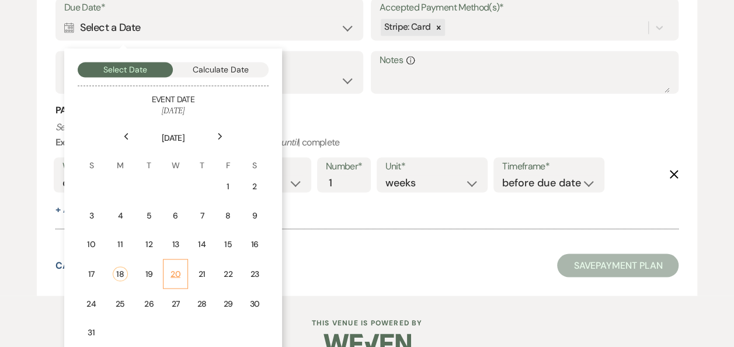
click at [175, 272] on div "20" at bounding box center [175, 273] width 11 height 12
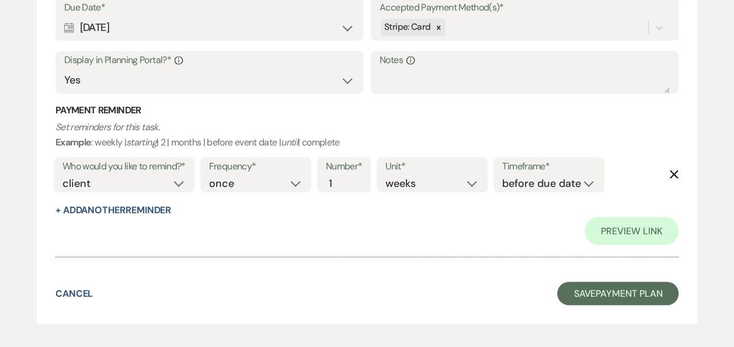
scroll to position [611, 0]
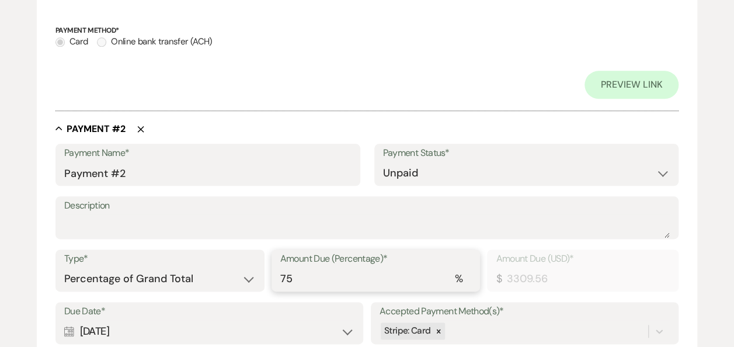
click at [371, 274] on input "75" at bounding box center [376, 278] width 192 height 23
type input "7"
type input "308.89"
type input "72"
type input "3177.18"
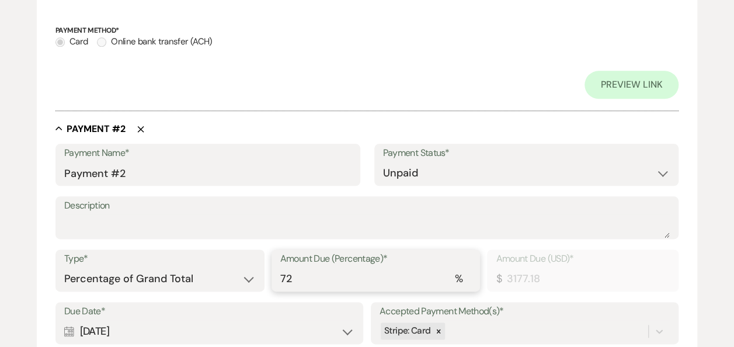
type input "100"
type input "4412.75"
type input "10"
type input "441.28"
type input "1"
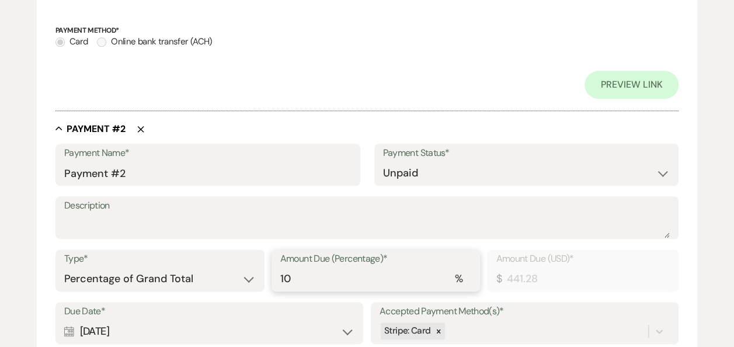
type input "44.13"
type input "0.00"
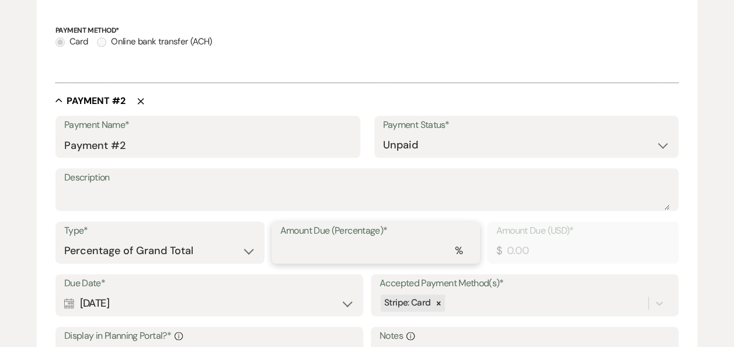
type input "2"
type input "88.26"
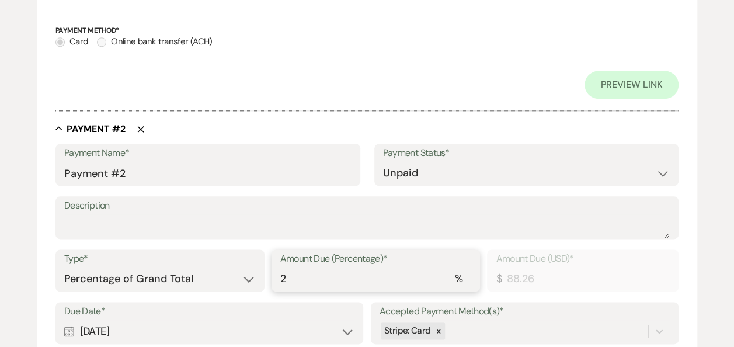
type input "25"
type input "1103.19"
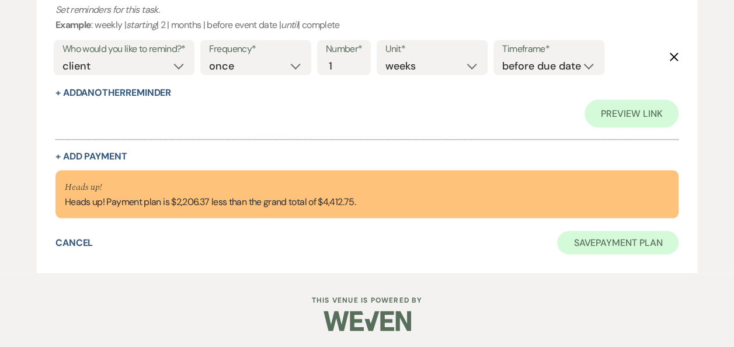
type input "25"
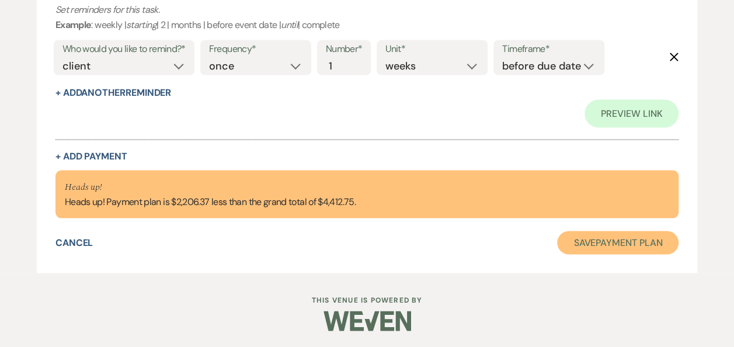
click at [612, 243] on button "Save Payment Plan" at bounding box center [617, 242] width 121 height 23
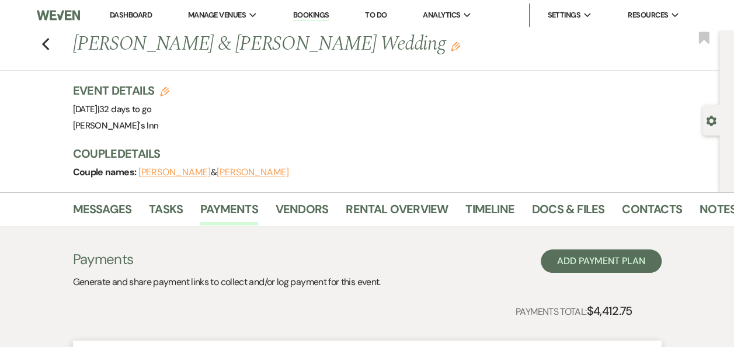
click at [57, 43] on div "Previous Rob & Mary Baker's Wedding Edit Bookmark" at bounding box center [356, 50] width 725 height 40
click at [48, 48] on icon "Previous" at bounding box center [45, 44] width 9 height 14
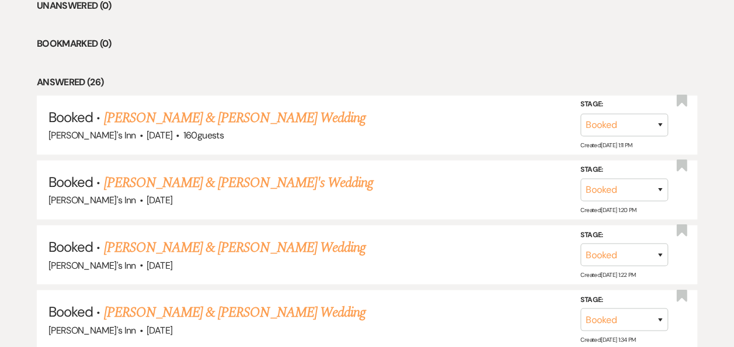
scroll to position [1496, 0]
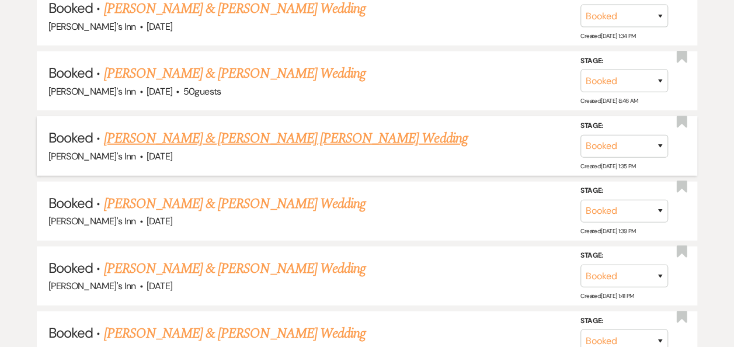
click at [276, 117] on li "Booked · Darla Quijada & Connor Devoe's Wedding Dexter's Inn · Sep 27, 2025 Sta…" at bounding box center [367, 145] width 660 height 59
click at [260, 135] on link "Darla Quijada & Connor Devoe's Wedding" at bounding box center [285, 138] width 364 height 21
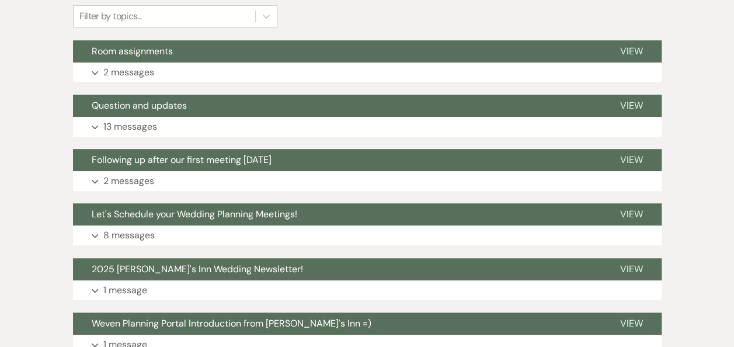
scroll to position [392, 0]
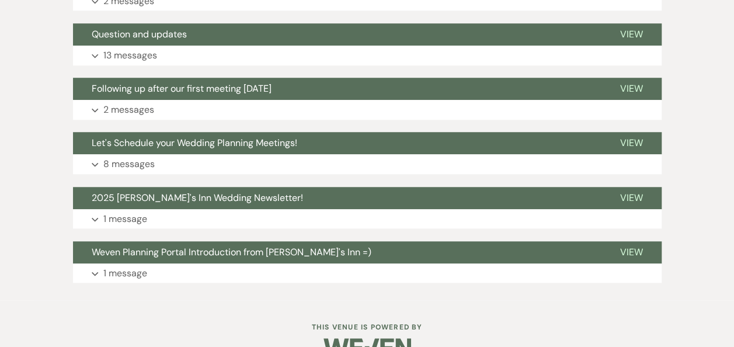
click at [140, 41] on div "Event Messages Log Log Message + New Message Communicate with clients by clicki…" at bounding box center [367, 80] width 589 height 415
click at [142, 48] on p "13 messages" at bounding box center [130, 55] width 54 height 15
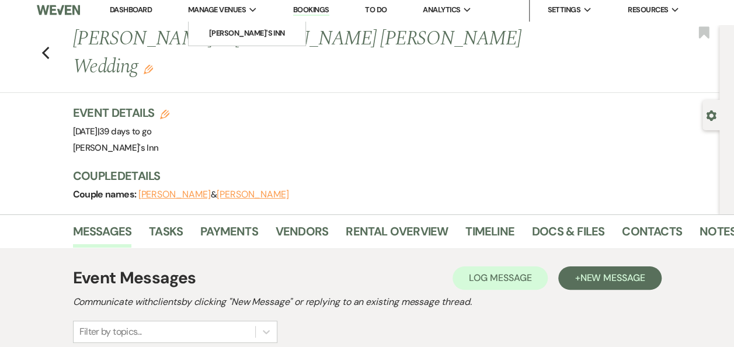
scroll to position [0, 0]
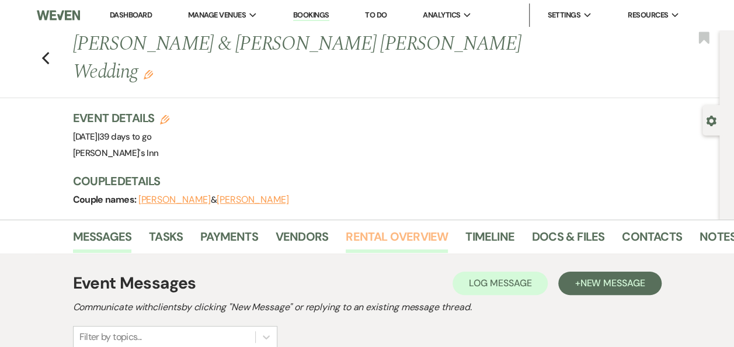
click at [370, 227] on link "Rental Overview" at bounding box center [397, 240] width 102 height 26
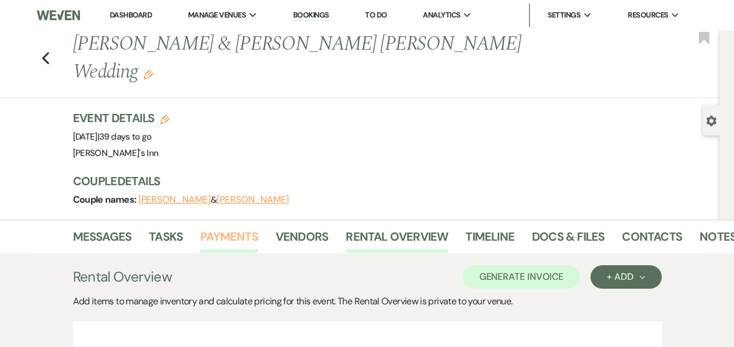
click at [229, 227] on link "Payments" at bounding box center [229, 240] width 58 height 26
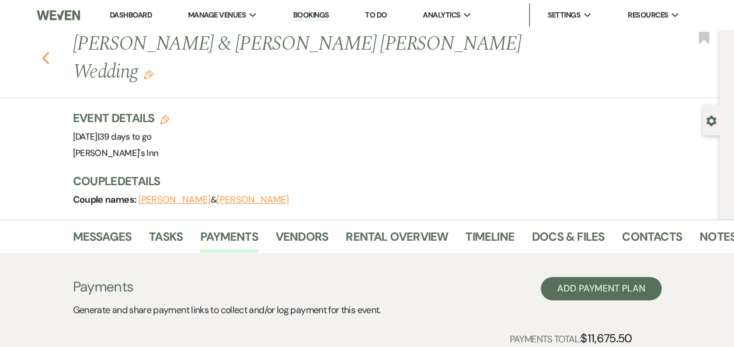
click at [47, 49] on button "Previous" at bounding box center [45, 57] width 9 height 16
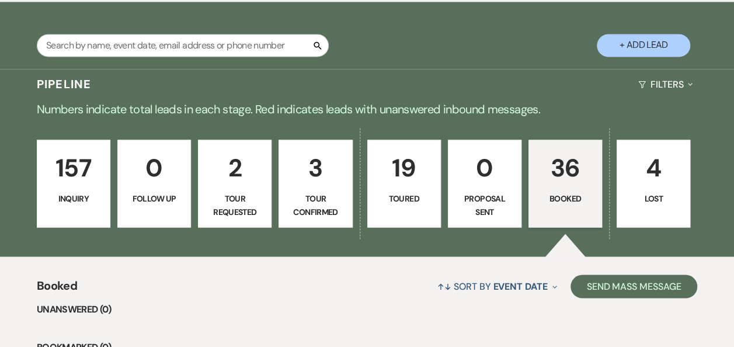
scroll to position [1193, 0]
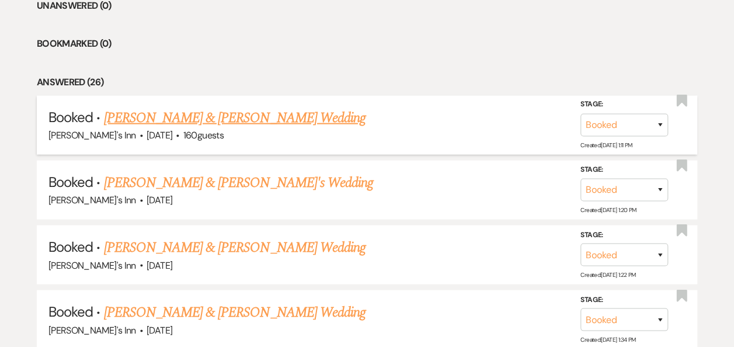
click at [206, 110] on link "Ronnie & Fawn Byers's Wedding" at bounding box center [234, 117] width 262 height 21
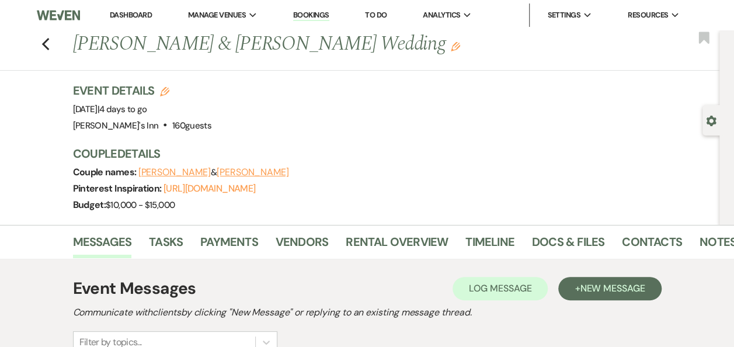
scroll to position [304, 0]
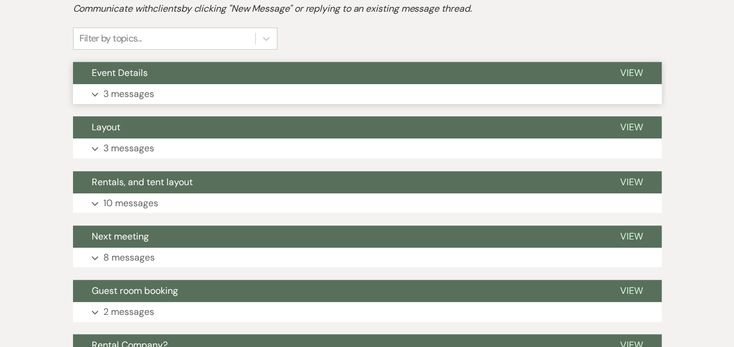
click at [117, 96] on p "3 messages" at bounding box center [128, 93] width 51 height 15
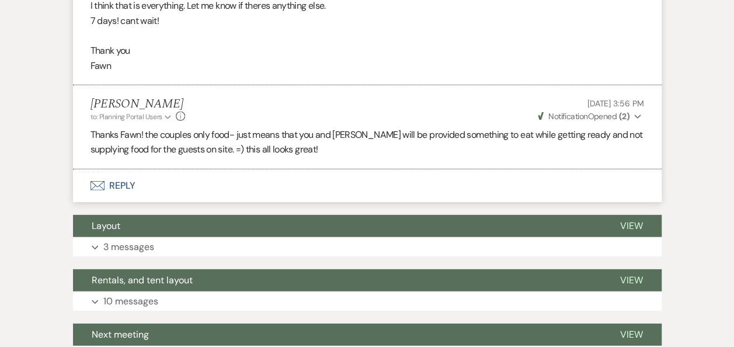
scroll to position [1517, 0]
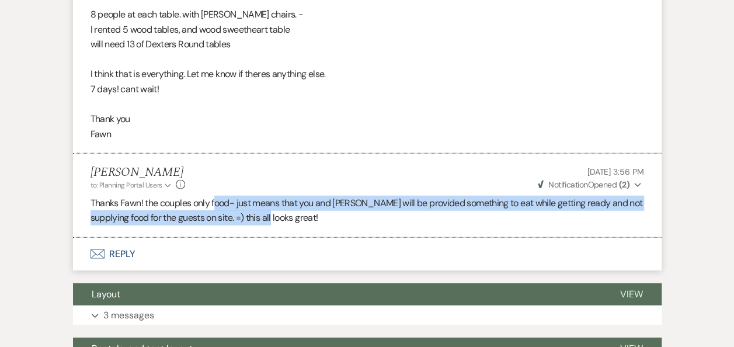
drag, startPoint x: 215, startPoint y: 181, endPoint x: 301, endPoint y: 209, distance: 90.8
click at [301, 209] on p "Thanks Fawn! the couples only food- just means that you and Ronnie will be prov…" at bounding box center [366, 211] width 553 height 30
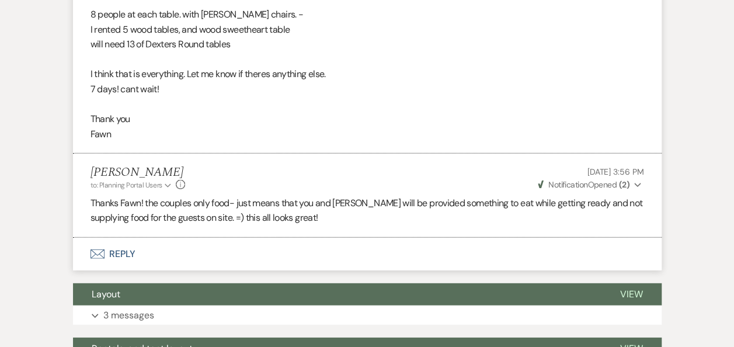
click at [309, 196] on p "Thanks Fawn! the couples only food- just means that you and Ronnie will be prov…" at bounding box center [366, 211] width 553 height 30
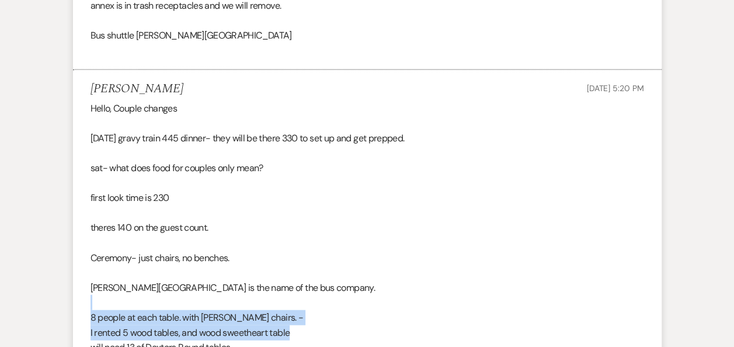
drag, startPoint x: 156, startPoint y: 292, endPoint x: 301, endPoint y: 310, distance: 146.5
click at [301, 310] on div "Hello, Couple changes Friday gravy train 445 dinner- they will be there 330 to …" at bounding box center [366, 273] width 553 height 344
click at [301, 325] on p "I rented 5 wood tables, and wood sweetheart table" at bounding box center [366, 332] width 553 height 15
click at [246, 325] on p "I rented 5 wood tables, and wood sweetheart table" at bounding box center [366, 332] width 553 height 15
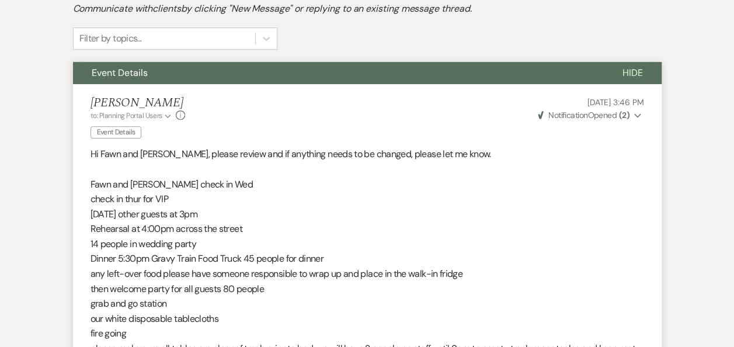
scroll to position [0, 0]
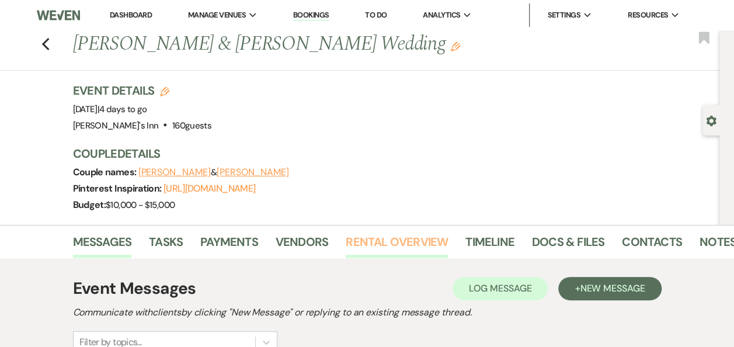
click at [353, 245] on link "Rental Overview" at bounding box center [397, 245] width 102 height 26
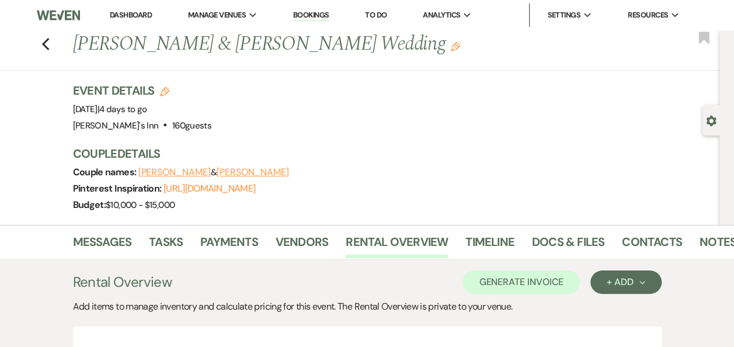
click at [58, 41] on div "Previous Ronnie & Fawn Byers's Wedding Edit Bookmark" at bounding box center [356, 50] width 725 height 40
click at [44, 39] on div "Previous Ronnie & Fawn Byers's Wedding Edit Bookmark" at bounding box center [356, 50] width 725 height 40
click at [48, 41] on icon "Previous" at bounding box center [45, 44] width 9 height 14
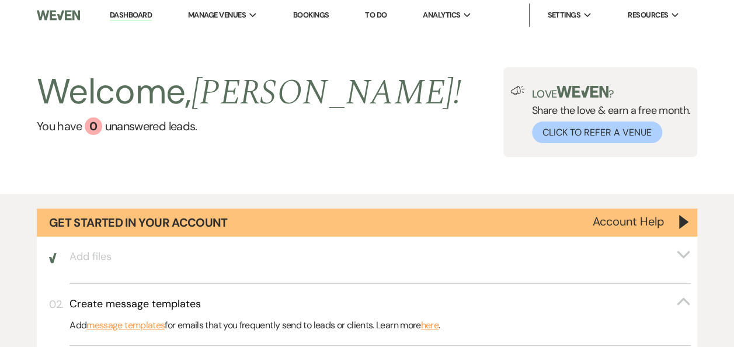
click at [145, 19] on ul "Dashboard Manage Venues Expand Dexter's Inn Bookings To Do Analytics Expand Dex…" at bounding box center [394, 15] width 605 height 23
drag, startPoint x: 145, startPoint y: 19, endPoint x: 125, endPoint y: 32, distance: 24.1
click at [125, 32] on div "Welcome, Maria ! You have 0 unanswered lead s . Love ? Share the love & earn a …" at bounding box center [367, 111] width 734 height 163
click at [133, 20] on li "Dashboard" at bounding box center [131, 15] width 54 height 23
click at [140, 1] on nav "Dashboard Manage Venues Expand Dexter's Inn Bookings To Do Analytics Expand Dex…" at bounding box center [367, 15] width 734 height 30
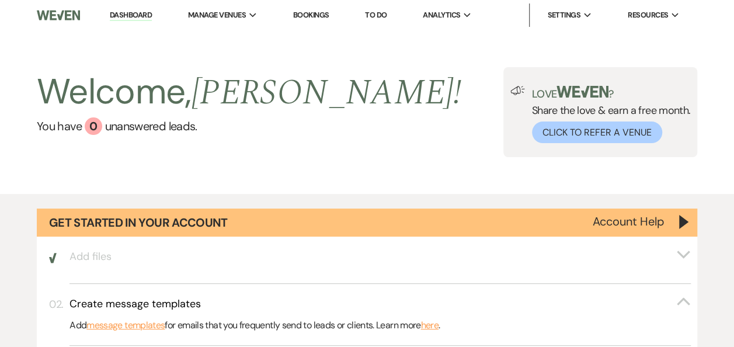
click at [132, 11] on li "Dashboard" at bounding box center [131, 15] width 54 height 23
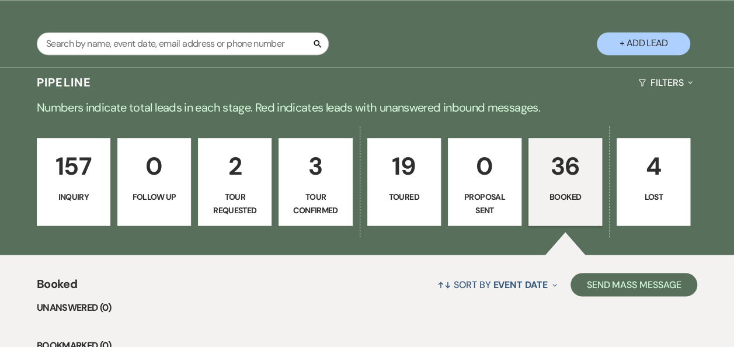
scroll to position [910, 0]
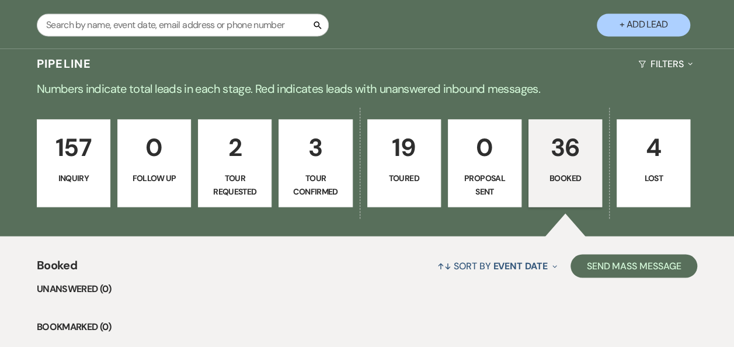
click at [83, 190] on link "157 Inquiry" at bounding box center [74, 163] width 74 height 88
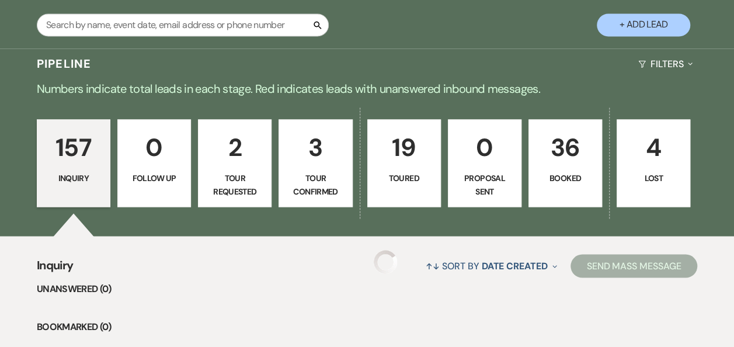
scroll to position [1214, 0]
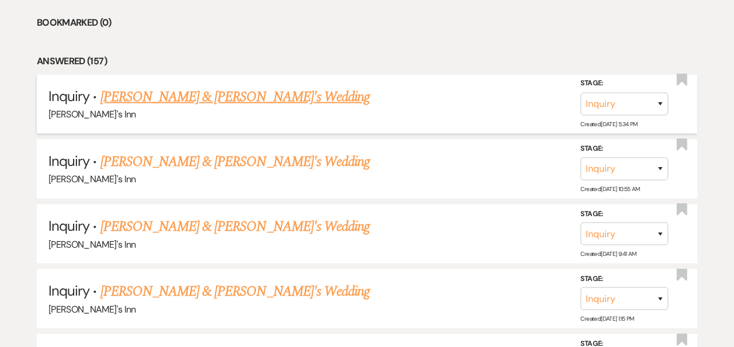
click at [151, 86] on link "[PERSON_NAME] & [PERSON_NAME]'s Wedding" at bounding box center [235, 96] width 270 height 21
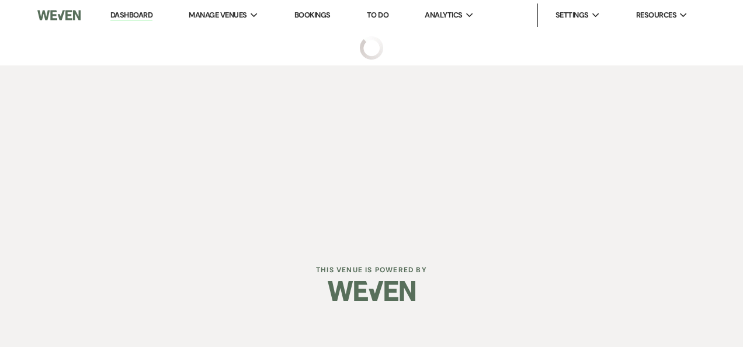
select select "17"
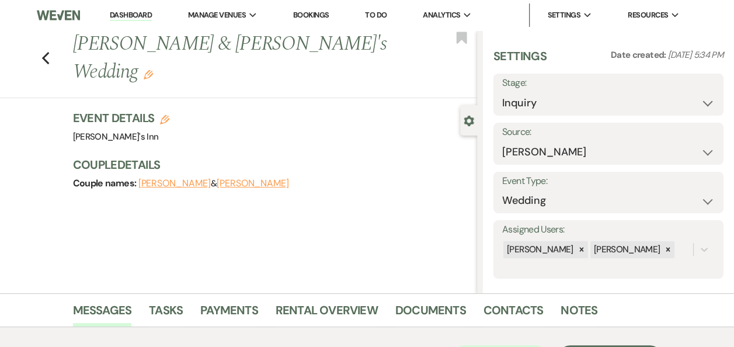
scroll to position [221, 0]
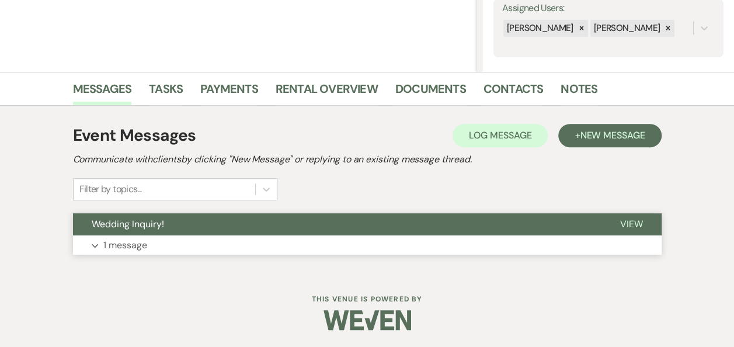
click at [656, 225] on button "View" at bounding box center [631, 224] width 60 height 22
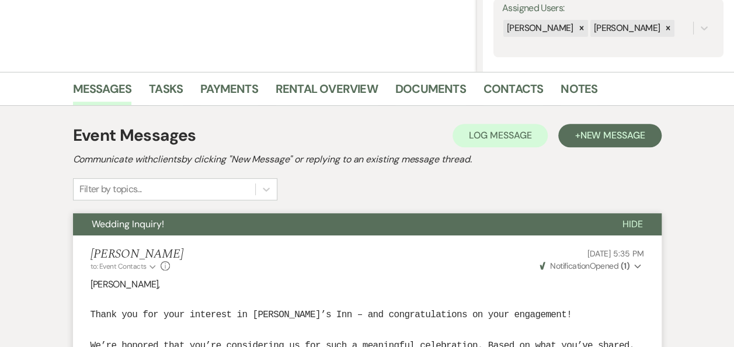
click at [545, 258] on p "Aug 17, 2025, 5:35 PM" at bounding box center [591, 253] width 106 height 13
click at [549, 258] on p "Aug 17, 2025, 5:35 PM" at bounding box center [591, 253] width 106 height 13
drag, startPoint x: 586, startPoint y: 269, endPoint x: 594, endPoint y: 271, distance: 8.7
click at [586, 269] on span "Notification" at bounding box center [569, 265] width 39 height 11
click at [290, 266] on div "Maria Laporte to: Event Contacts Expand Info Aug 17, 2025, 5:35 PM Weven Check …" at bounding box center [366, 259] width 553 height 25
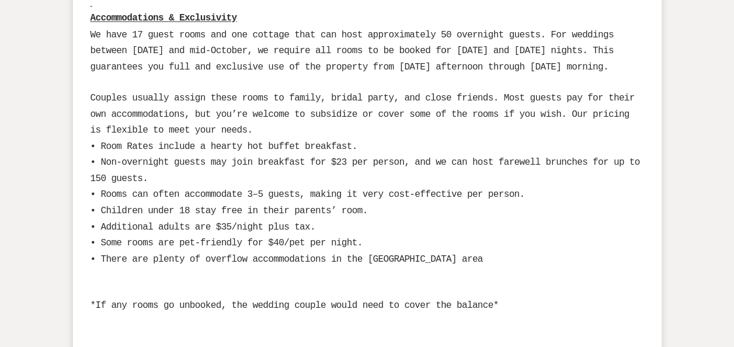
scroll to position [1739, 0]
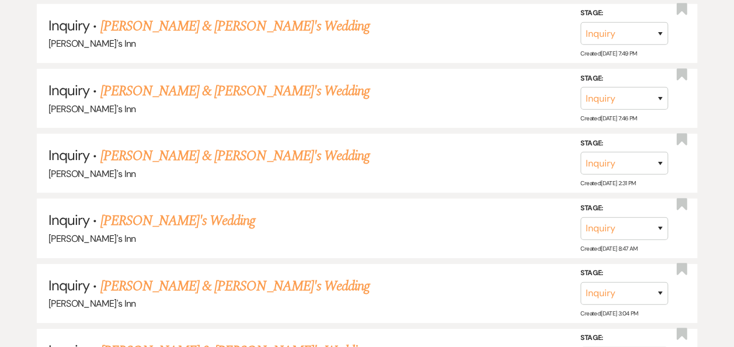
scroll to position [1214, 0]
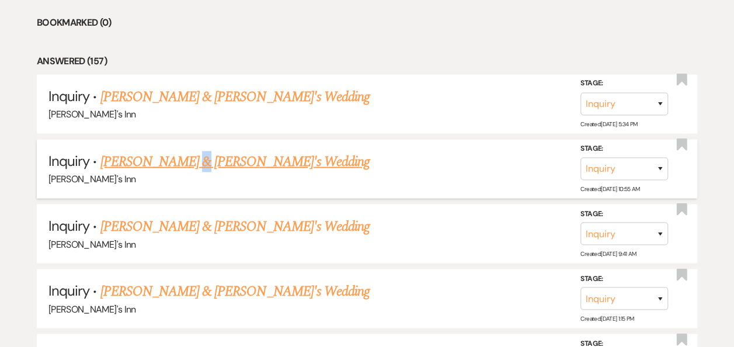
drag, startPoint x: 178, startPoint y: 141, endPoint x: 172, endPoint y: 147, distance: 8.7
click at [173, 146] on li "Inquiry · Elijah & Ciana's Wedding Dexter's Inn Stage: Inquiry Follow Up Tour R…" at bounding box center [367, 169] width 660 height 59
drag, startPoint x: 172, startPoint y: 147, endPoint x: 166, endPoint y: 156, distance: 11.0
click at [166, 156] on link "[PERSON_NAME] & [PERSON_NAME]'s Wedding" at bounding box center [235, 161] width 270 height 21
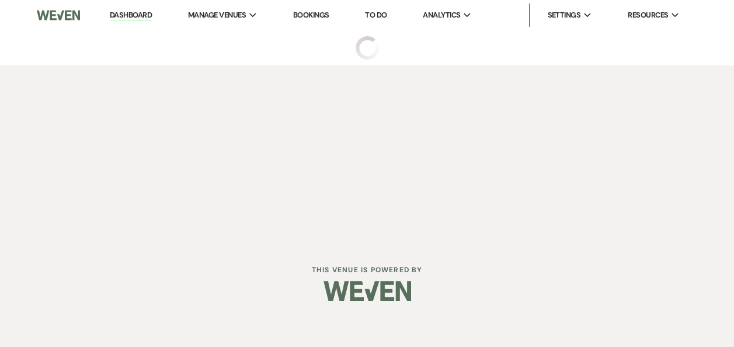
select select "17"
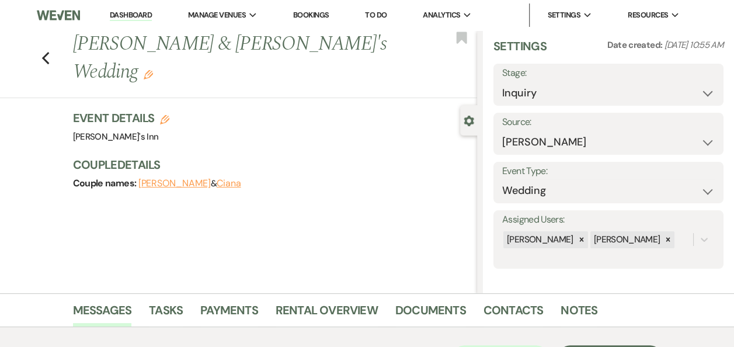
scroll to position [221, 0]
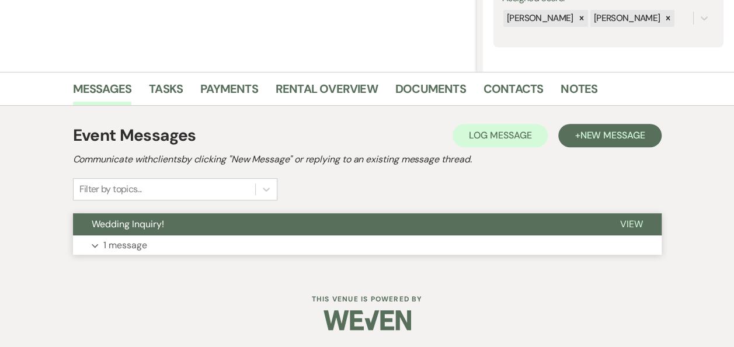
click at [621, 224] on span "View" at bounding box center [631, 224] width 23 height 12
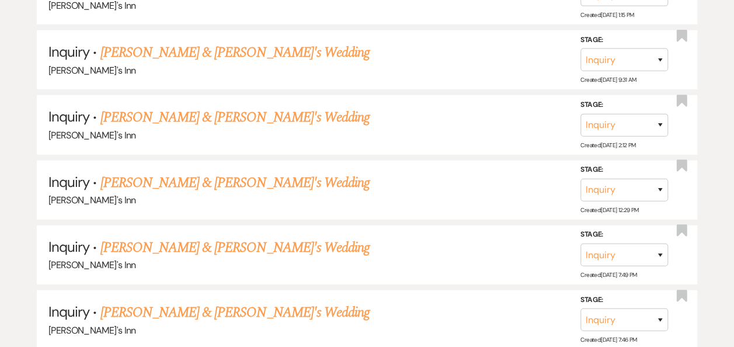
scroll to position [1214, 0]
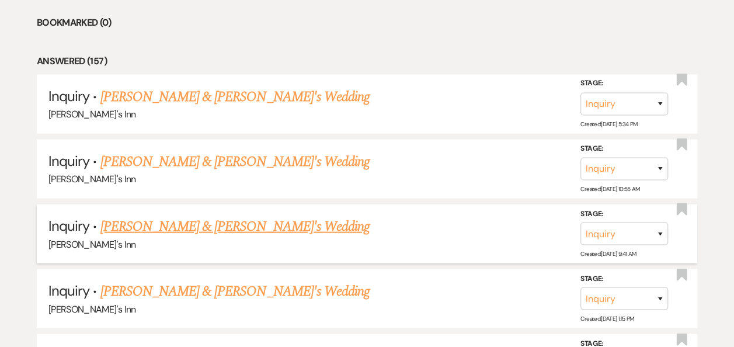
click at [230, 220] on link "[PERSON_NAME] & [PERSON_NAME]'s Wedding" at bounding box center [235, 226] width 270 height 21
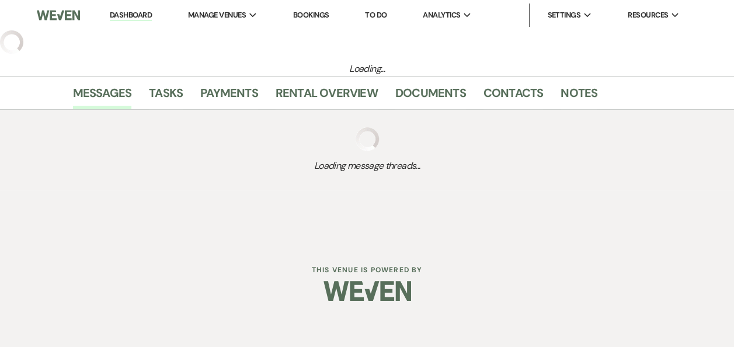
select select "2"
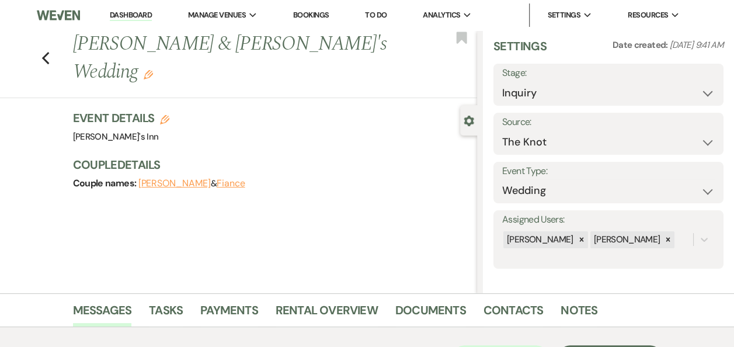
scroll to position [221, 0]
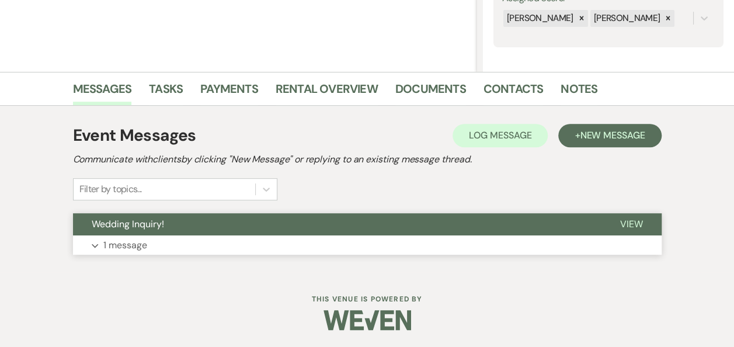
click at [646, 222] on button "View" at bounding box center [631, 224] width 60 height 22
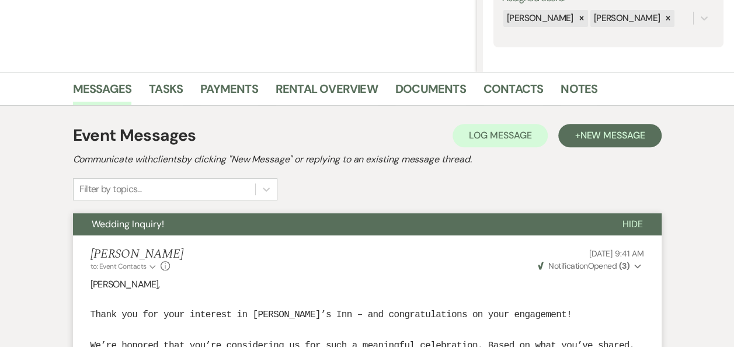
scroll to position [0, 0]
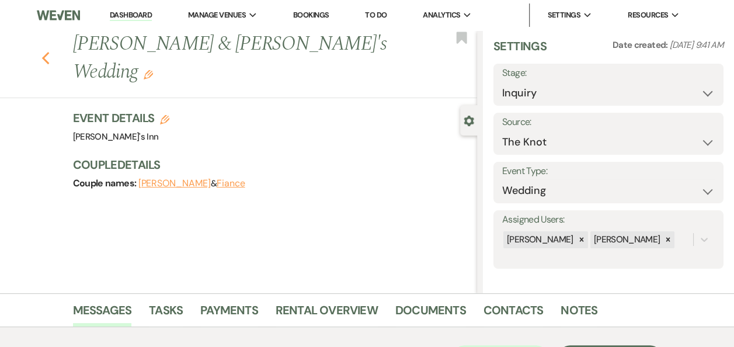
click at [50, 49] on button "Previous" at bounding box center [45, 57] width 9 height 16
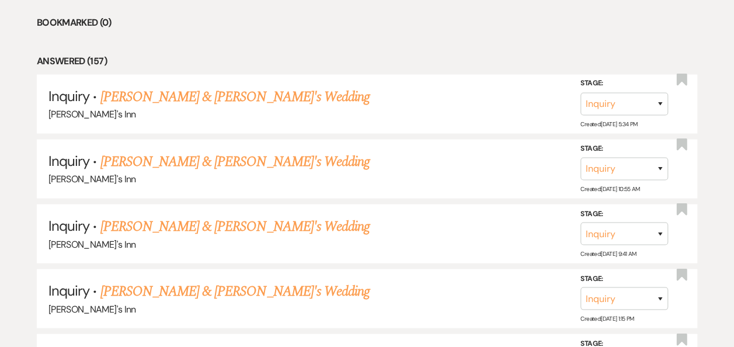
scroll to position [1517, 0]
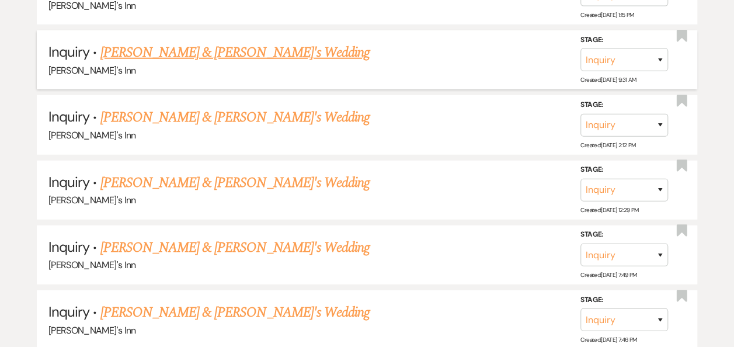
click at [219, 51] on link "[PERSON_NAME] & [PERSON_NAME]'s Wedding" at bounding box center [235, 52] width 270 height 21
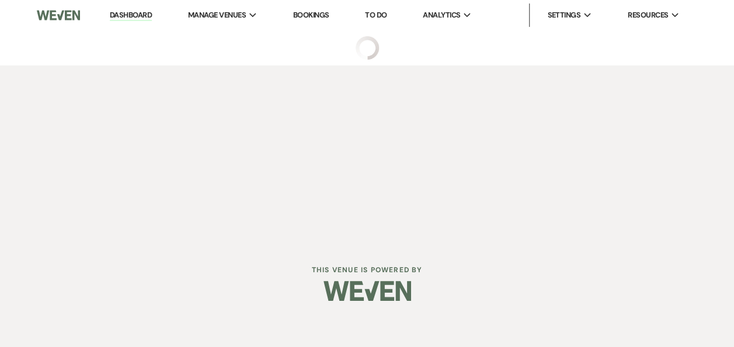
select select "25"
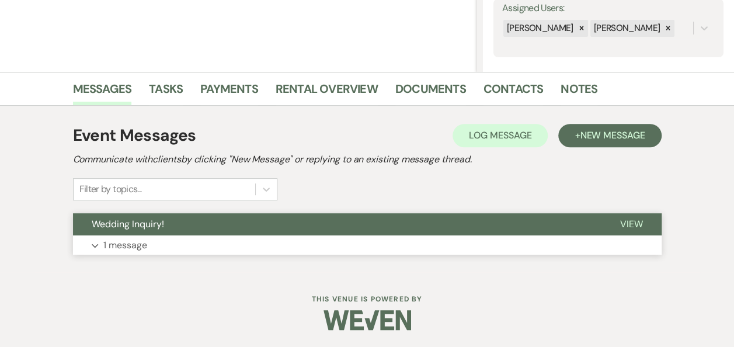
click at [204, 234] on button "Wedding Inquiry!" at bounding box center [337, 224] width 528 height 22
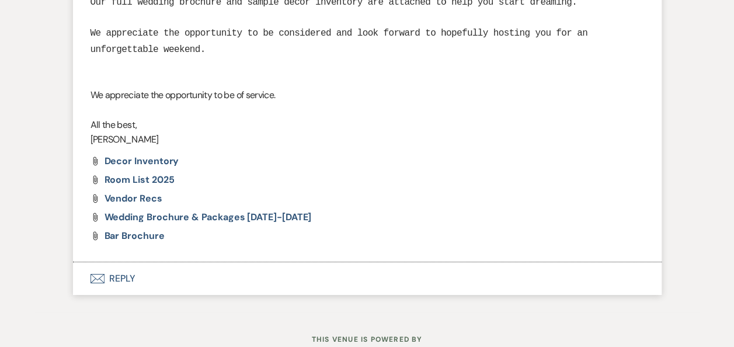
scroll to position [1783, 0]
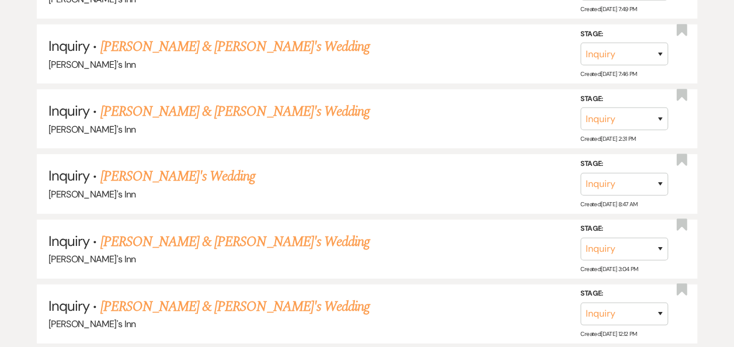
scroll to position [1517, 0]
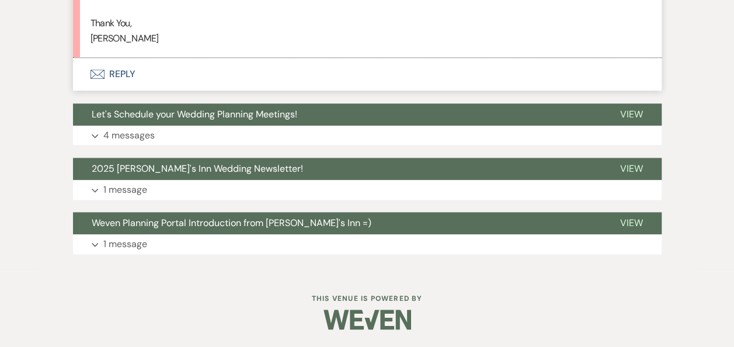
click at [101, 72] on icon "Envelope" at bounding box center [97, 73] width 14 height 9
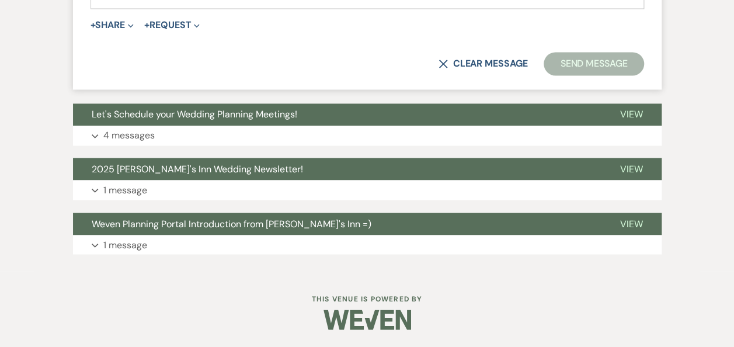
scroll to position [632, 0]
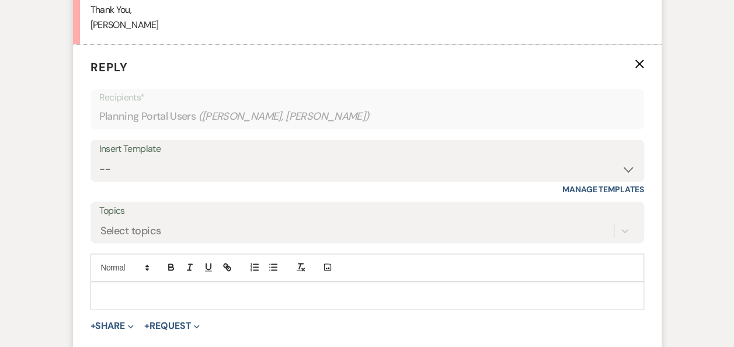
click at [129, 298] on div at bounding box center [367, 295] width 552 height 27
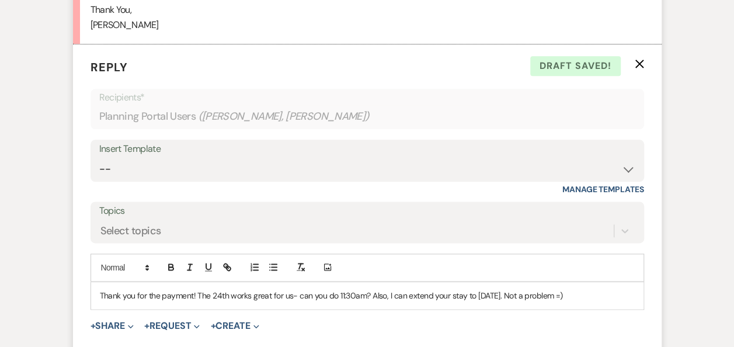
scroll to position [935, 0]
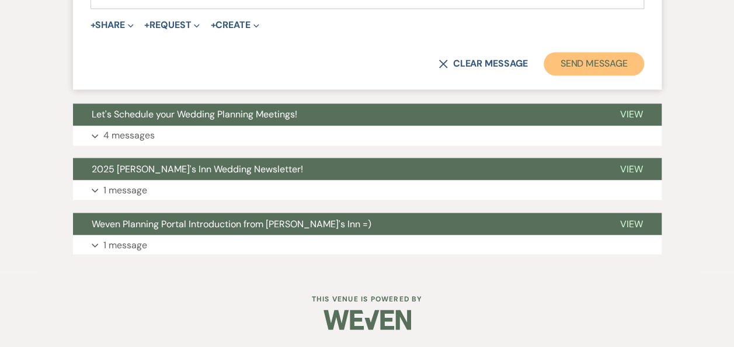
click at [614, 75] on button "Send Message" at bounding box center [594, 63] width 100 height 23
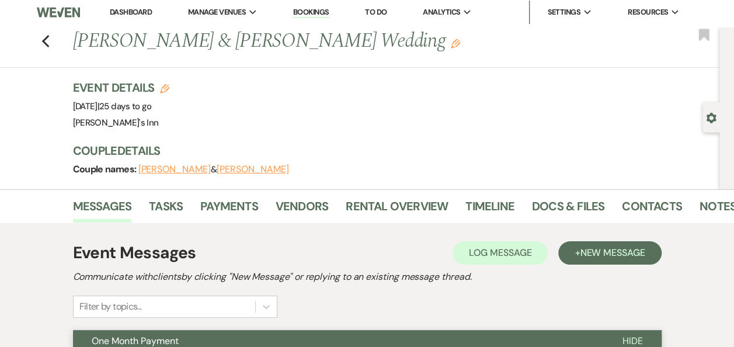
scroll to position [0, 0]
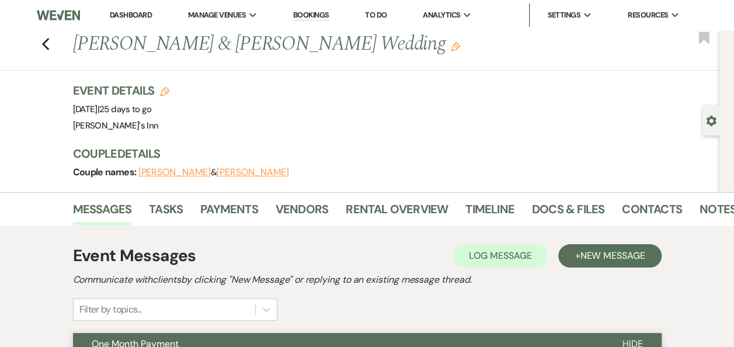
click at [56, 47] on div "Previous [PERSON_NAME] & [PERSON_NAME] Wedding Edit Bookmark" at bounding box center [356, 50] width 725 height 40
click at [48, 41] on icon "Previous" at bounding box center [45, 44] width 9 height 14
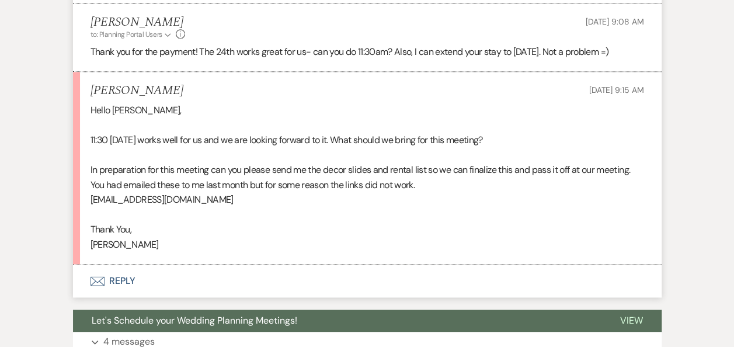
scroll to position [673, 0]
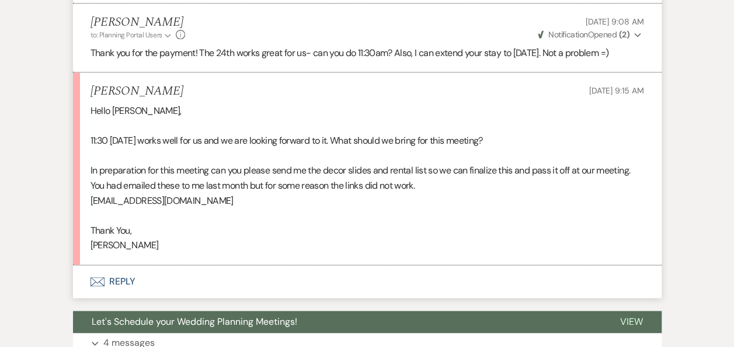
click at [128, 298] on button "Envelope Reply" at bounding box center [367, 281] width 589 height 33
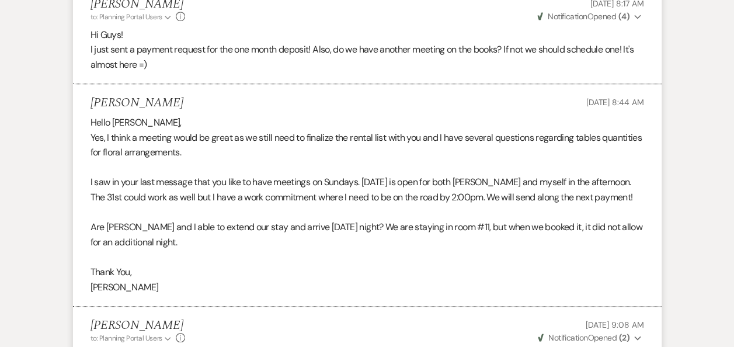
scroll to position [66, 0]
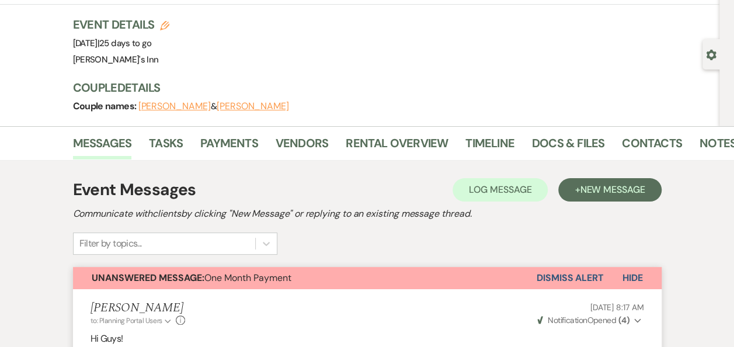
click at [380, 132] on li "Rental Overview" at bounding box center [406, 145] width 120 height 28
click at [387, 142] on link "Rental Overview" at bounding box center [397, 147] width 102 height 26
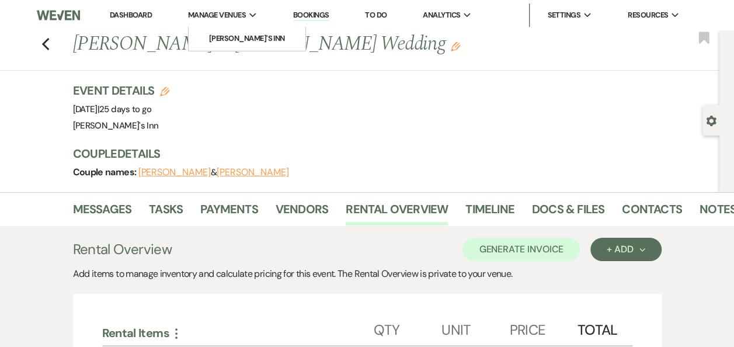
click at [224, 11] on span "Manage Venues" at bounding box center [217, 15] width 58 height 12
click at [244, 9] on span "Manage Venues" at bounding box center [217, 15] width 58 height 12
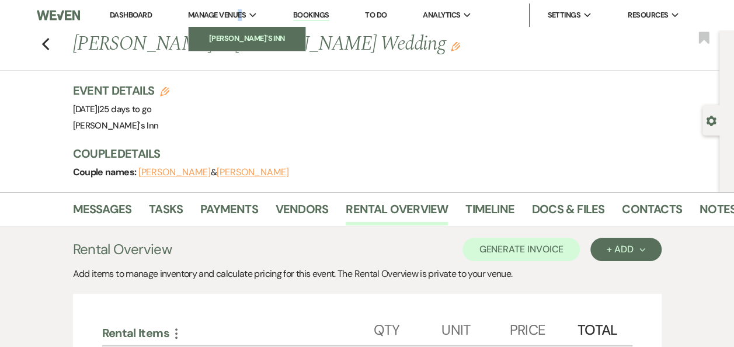
click at [224, 39] on li "[PERSON_NAME]'s Inn" at bounding box center [246, 39] width 105 height 12
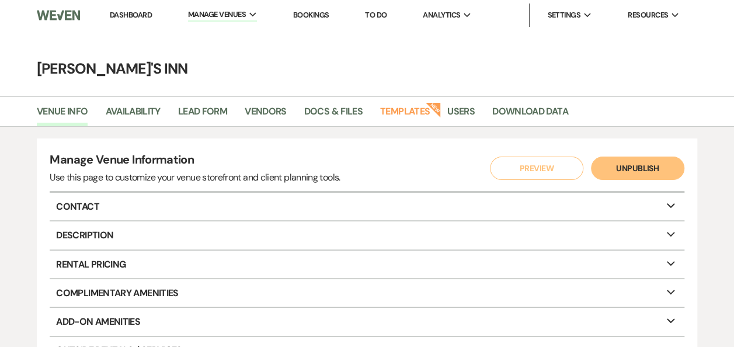
click at [154, 259] on p "Rental Pricing Expand" at bounding box center [367, 263] width 634 height 27
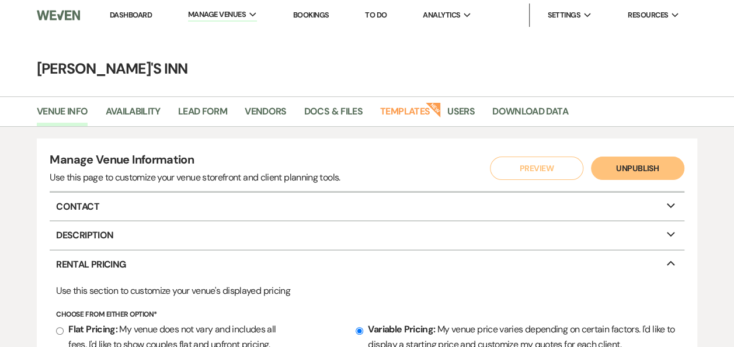
scroll to position [304, 0]
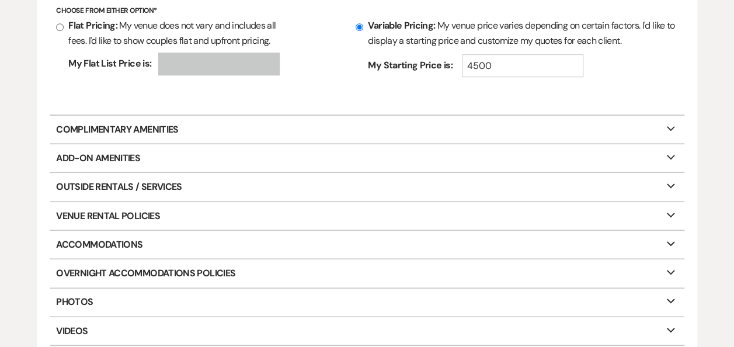
click at [201, 193] on p "Outside Rentals / Services Expand" at bounding box center [367, 186] width 634 height 27
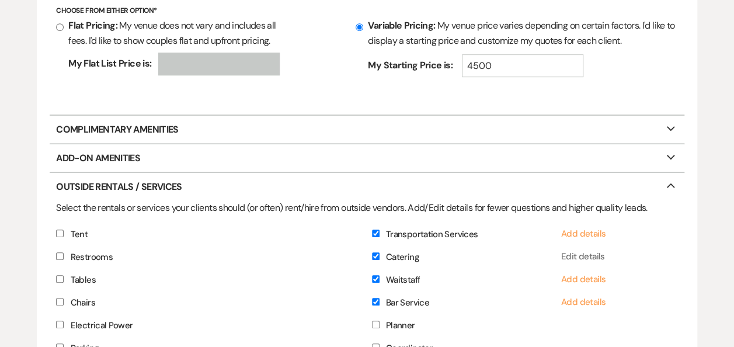
scroll to position [607, 0]
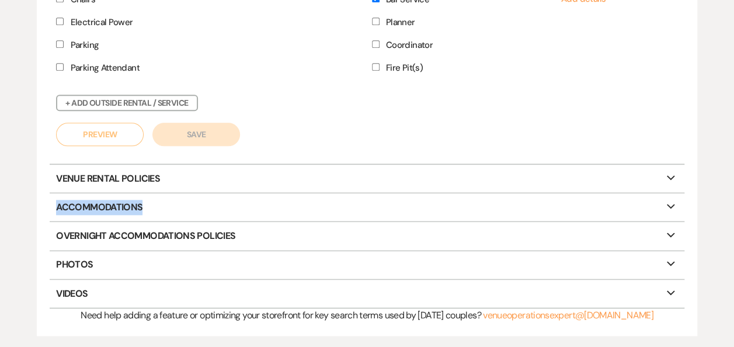
drag, startPoint x: 170, startPoint y: 192, endPoint x: 119, endPoint y: 171, distance: 55.3
click at [119, 171] on p "Venue Rental Policies Expand" at bounding box center [367, 178] width 634 height 27
select select "allowed"
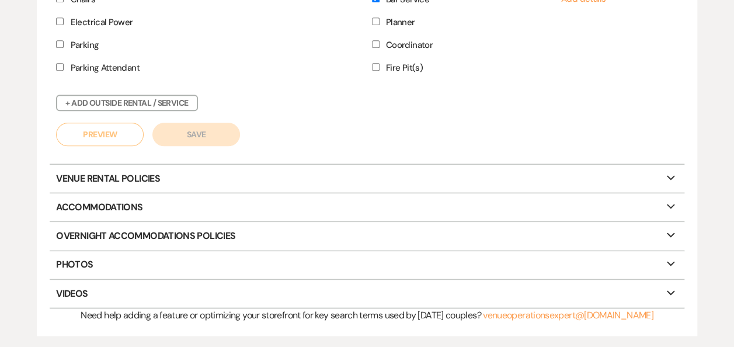
select select "allowed"
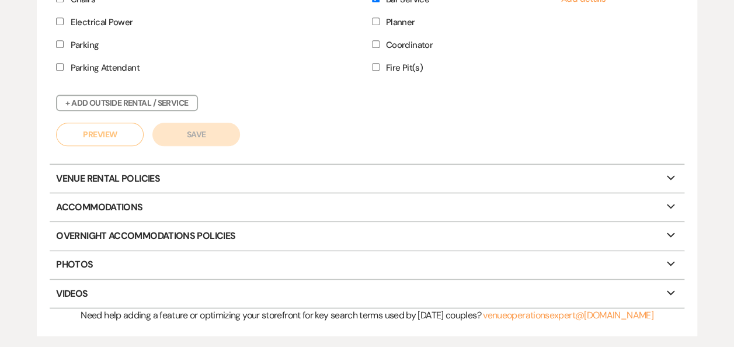
select select "restricted"
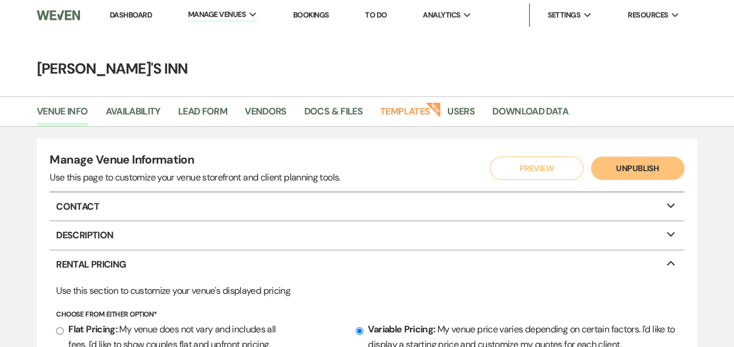
click at [344, 118] on link "Docs & Files" at bounding box center [333, 115] width 58 height 22
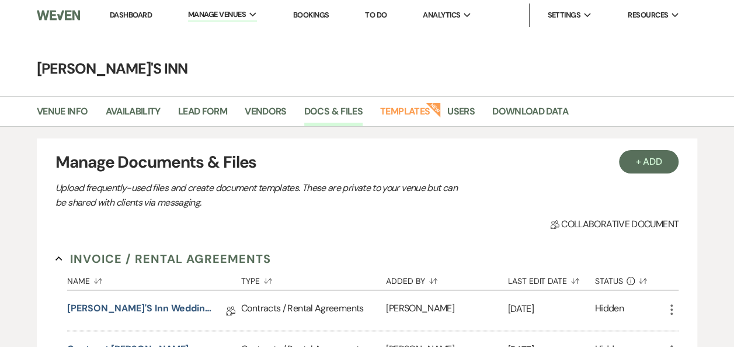
click at [483, 114] on li "Users" at bounding box center [469, 114] width 45 height 25
click at [515, 102] on li "Download Data" at bounding box center [538, 114] width 93 height 25
click at [509, 108] on link "Download Data" at bounding box center [530, 115] width 76 height 22
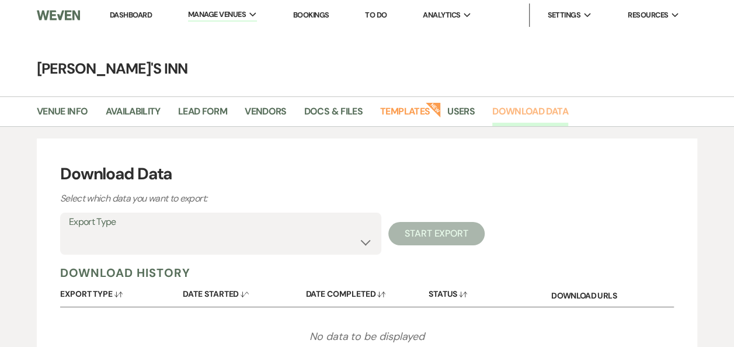
scroll to position [128, 0]
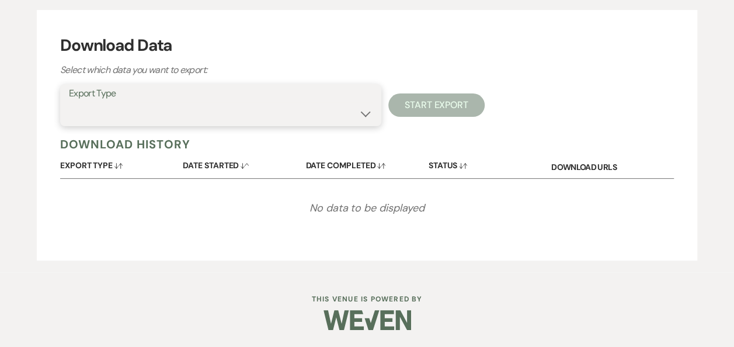
click at [224, 105] on select "Availability Calendar Information Category Templates Contacts Information Event…" at bounding box center [221, 113] width 304 height 23
select select "rentalOverview"
click at [69, 102] on select "Availability Calendar Information Category Templates Contacts Information Event…" at bounding box center [221, 113] width 304 height 23
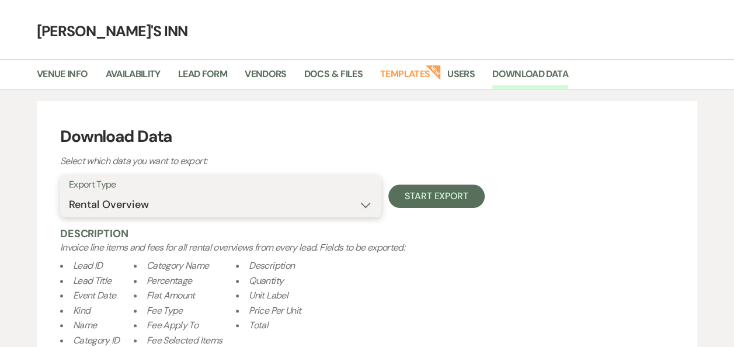
scroll to position [0, 0]
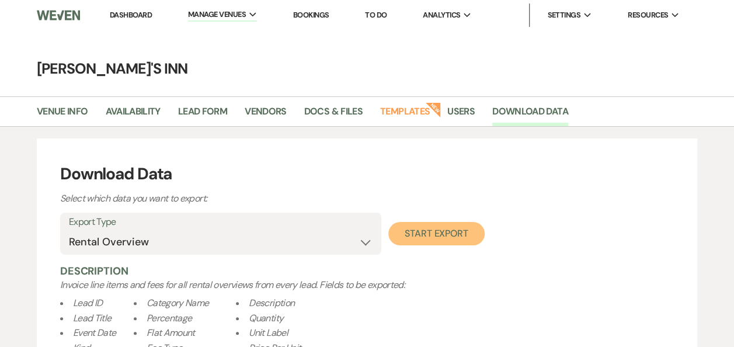
click at [424, 230] on button "Start Export" at bounding box center [436, 233] width 96 height 23
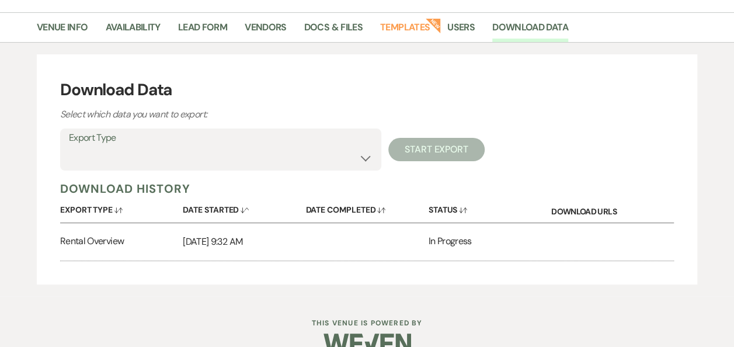
scroll to position [107, 0]
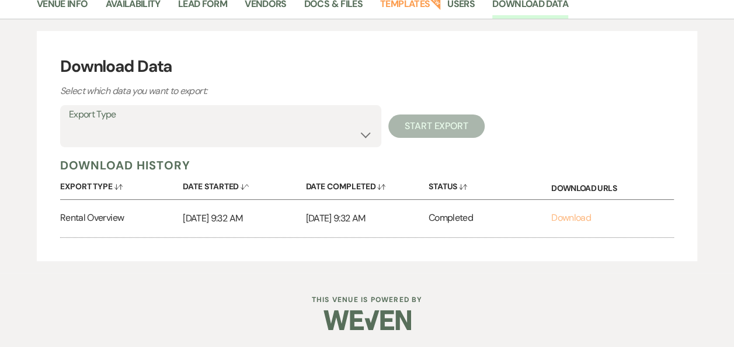
click at [569, 216] on link "Download" at bounding box center [571, 217] width 40 height 12
click at [156, 128] on select "Availability Calendar Information Category Templates Contacts Information Event…" at bounding box center [221, 134] width 304 height 23
click at [161, 131] on select "Availability Calendar Information Category Templates Contacts Information Event…" at bounding box center [221, 134] width 304 height 23
select select "rentalOverview"
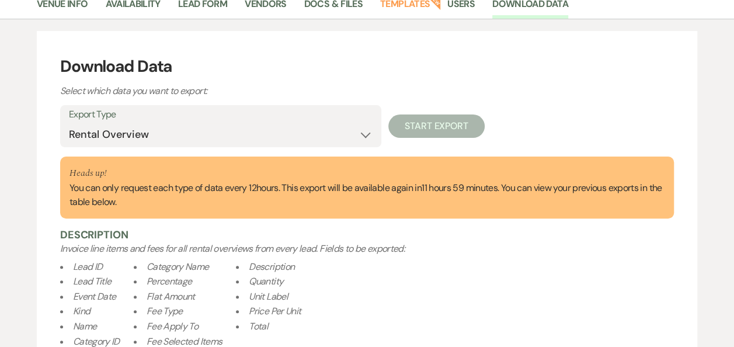
click at [356, 69] on h3 "Download Data" at bounding box center [367, 66] width 614 height 25
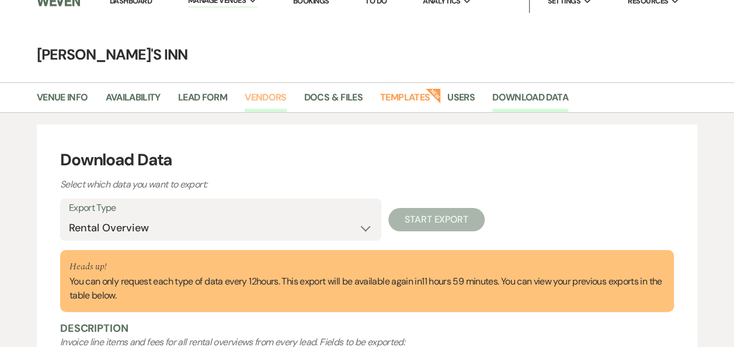
scroll to position [0, 0]
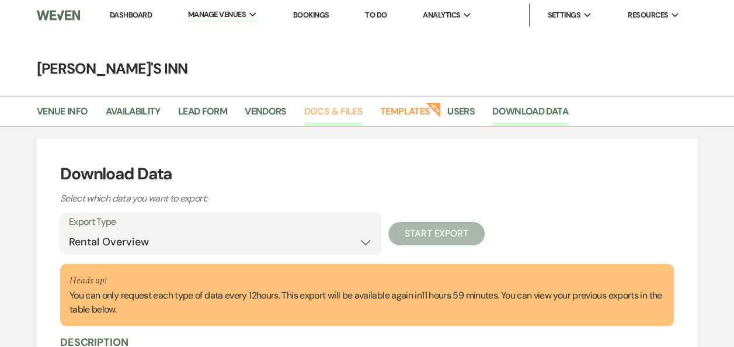
click at [307, 107] on link "Docs & Files" at bounding box center [333, 115] width 58 height 22
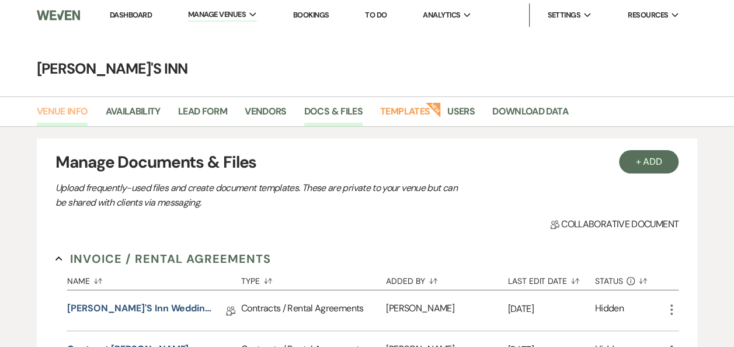
click at [68, 110] on link "Venue Info" at bounding box center [62, 115] width 51 height 22
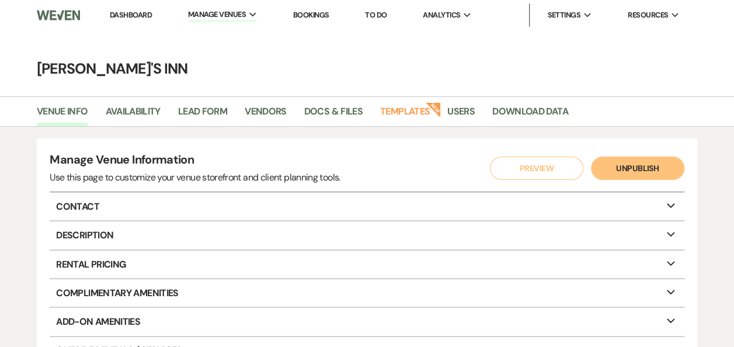
click at [107, 253] on p "Rental Pricing Expand" at bounding box center [367, 263] width 634 height 27
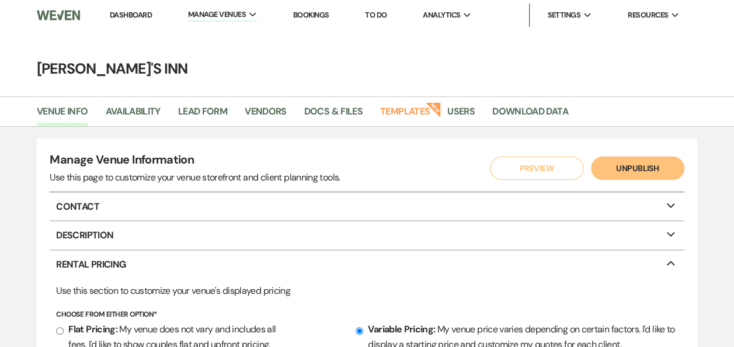
click at [119, 14] on link "Dashboard" at bounding box center [131, 15] width 42 height 10
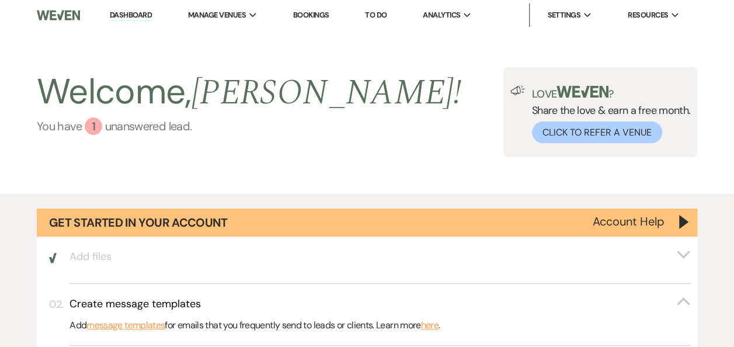
click at [106, 126] on link "You have 1 unanswered lead ." at bounding box center [249, 126] width 424 height 18
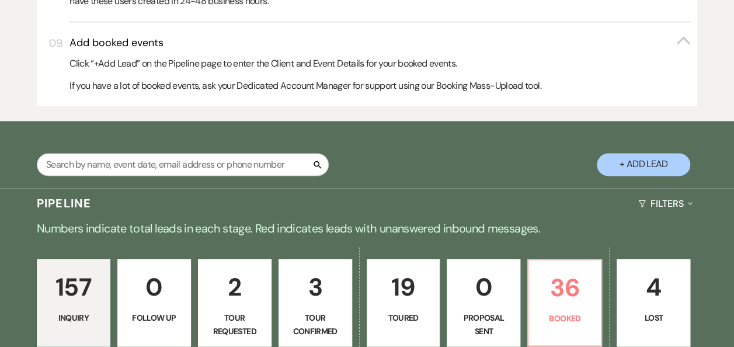
scroll to position [889, 0]
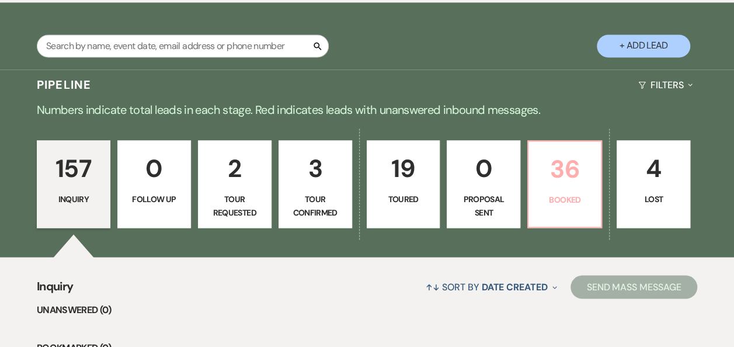
click at [573, 152] on p "36" at bounding box center [564, 168] width 58 height 39
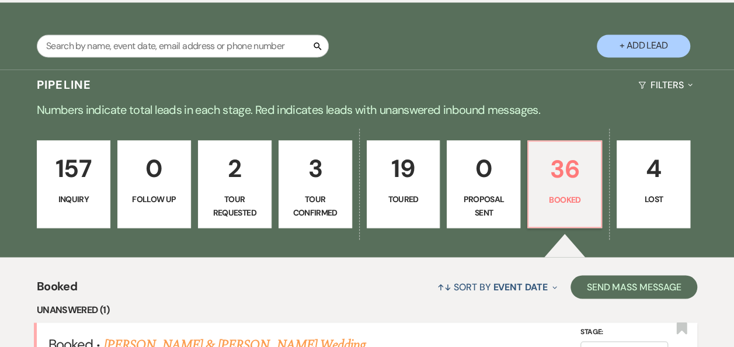
scroll to position [1193, 0]
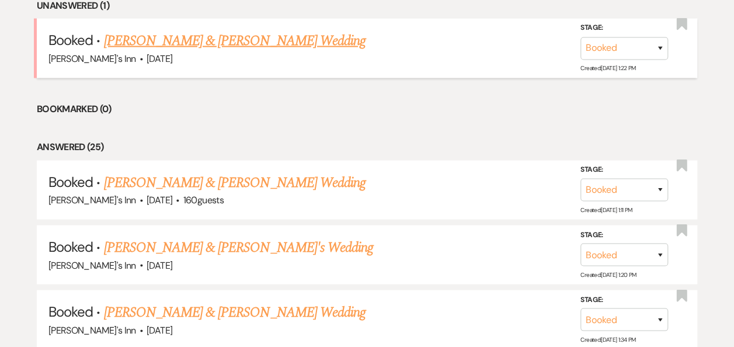
click at [145, 44] on link "[PERSON_NAME] & [PERSON_NAME] Wedding" at bounding box center [234, 40] width 262 height 21
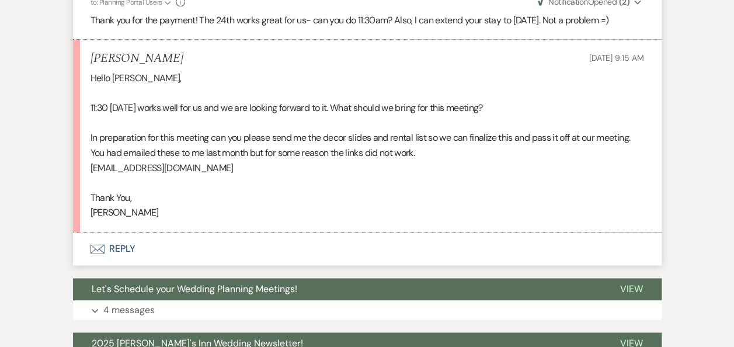
scroll to position [681, 0]
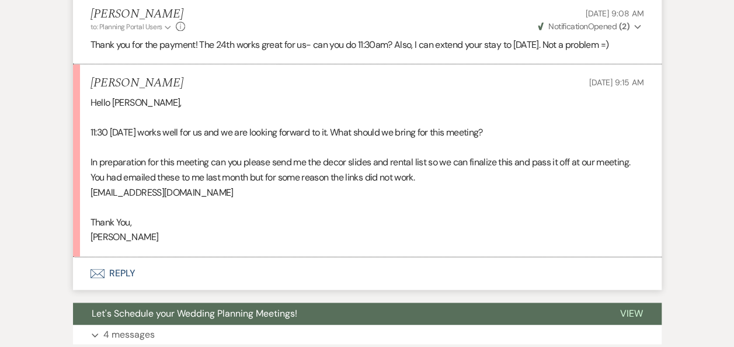
click at [131, 276] on button "Envelope Reply" at bounding box center [367, 273] width 589 height 33
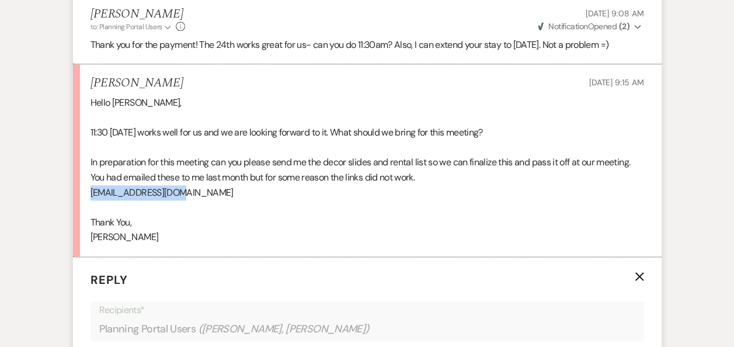
drag, startPoint x: 203, startPoint y: 208, endPoint x: 88, endPoint y: 210, distance: 115.0
click at [88, 210] on li "Molly Aldrich Aug 18, 2025, 9:15 AM Hello Maria, 11:30 on Sunday the 24th works…" at bounding box center [367, 160] width 589 height 193
copy p "mollyma97@gmail.com"
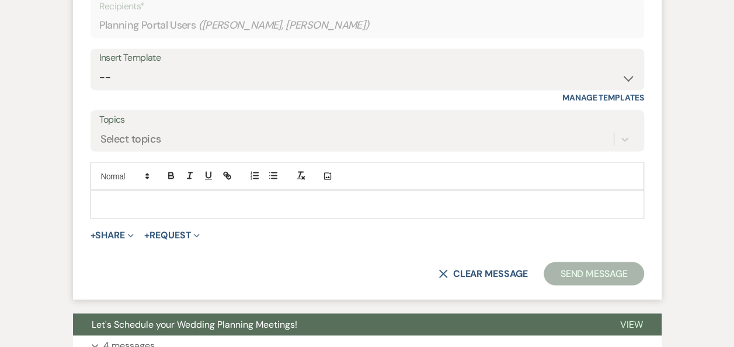
click at [166, 210] on p at bounding box center [367, 203] width 535 height 13
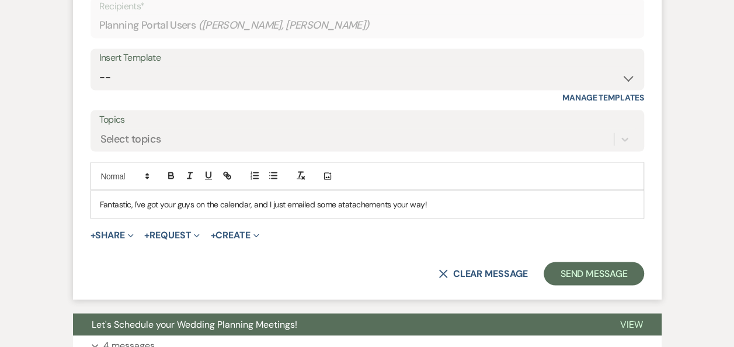
drag, startPoint x: 344, startPoint y: 231, endPoint x: 352, endPoint y: 229, distance: 7.8
click at [489, 206] on div "Fantastic, I've got your guys on the calendar, and I just emailed some attachme…" at bounding box center [367, 203] width 552 height 27
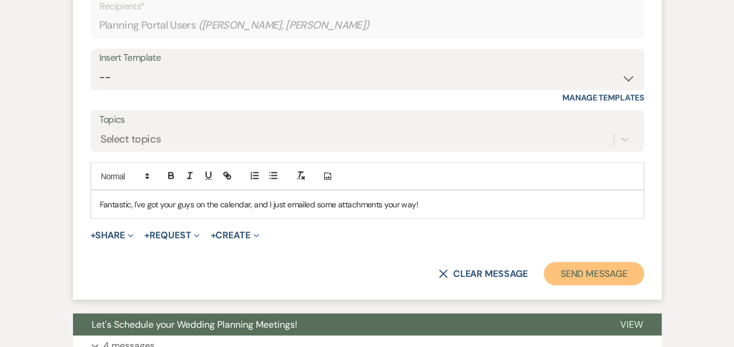
click at [603, 285] on button "Send Message" at bounding box center [594, 273] width 100 height 23
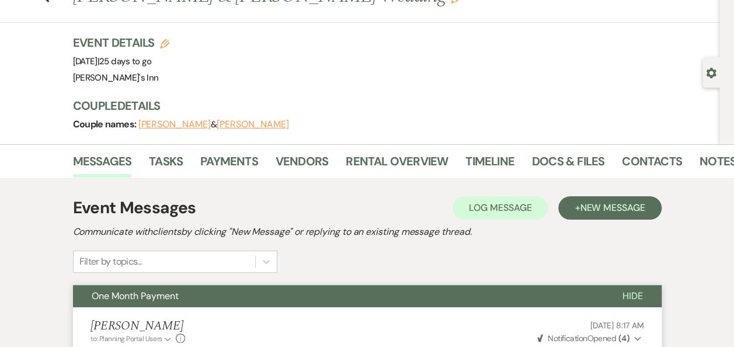
scroll to position [0, 0]
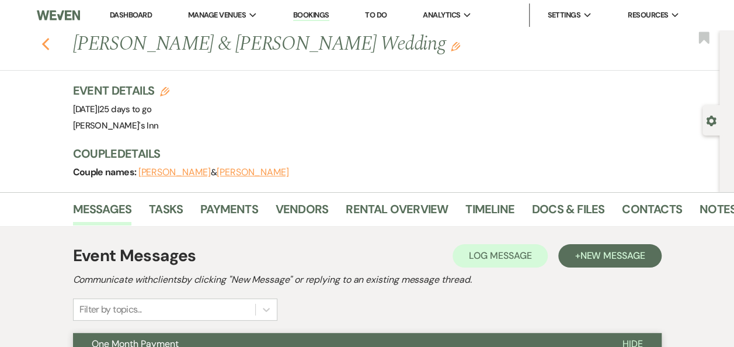
click at [50, 37] on icon "Previous" at bounding box center [45, 44] width 9 height 14
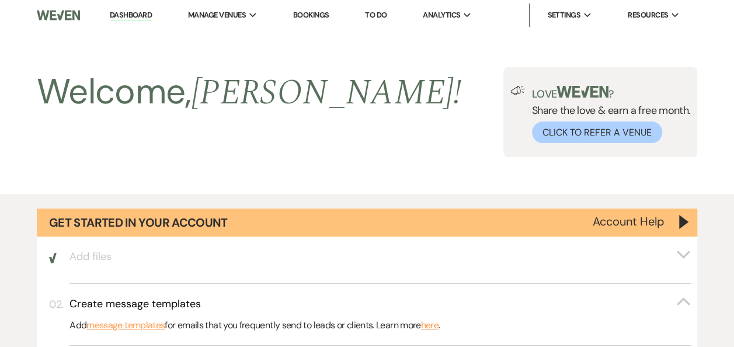
scroll to position [889, 0]
